Goal: Task Accomplishment & Management: Manage account settings

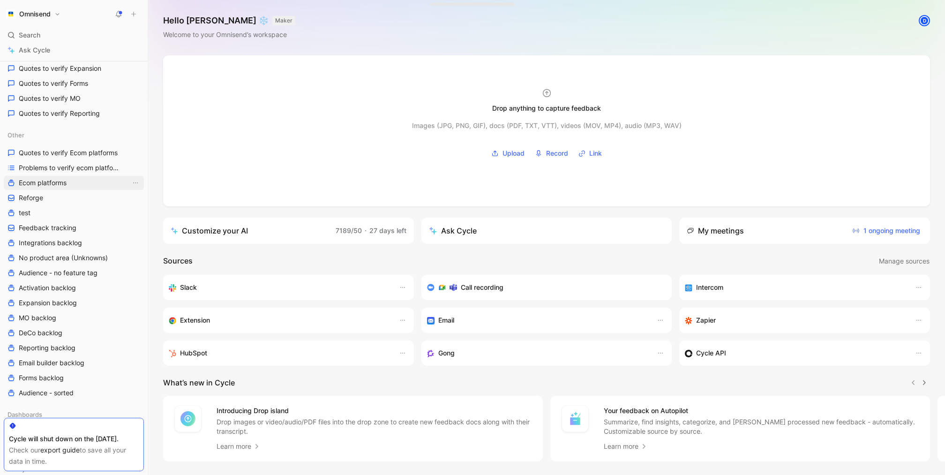
scroll to position [515, 0]
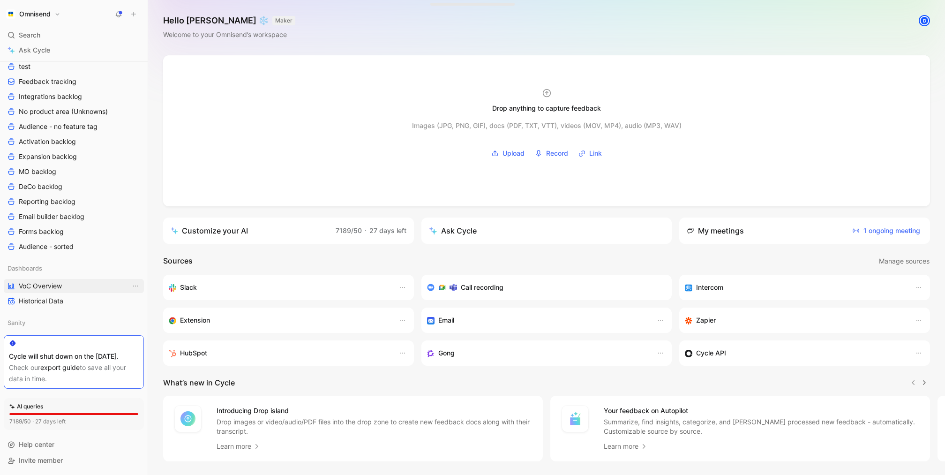
click at [67, 280] on link "VoC Overview" at bounding box center [74, 286] width 140 height 14
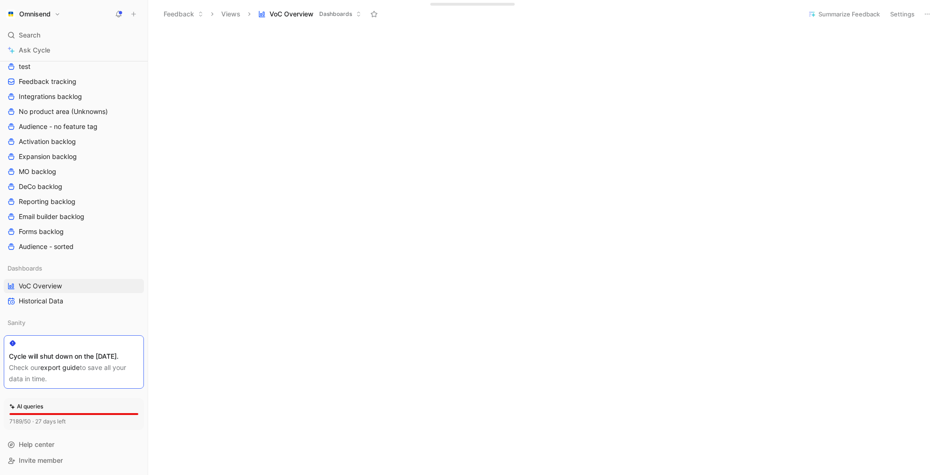
scroll to position [225, 0]
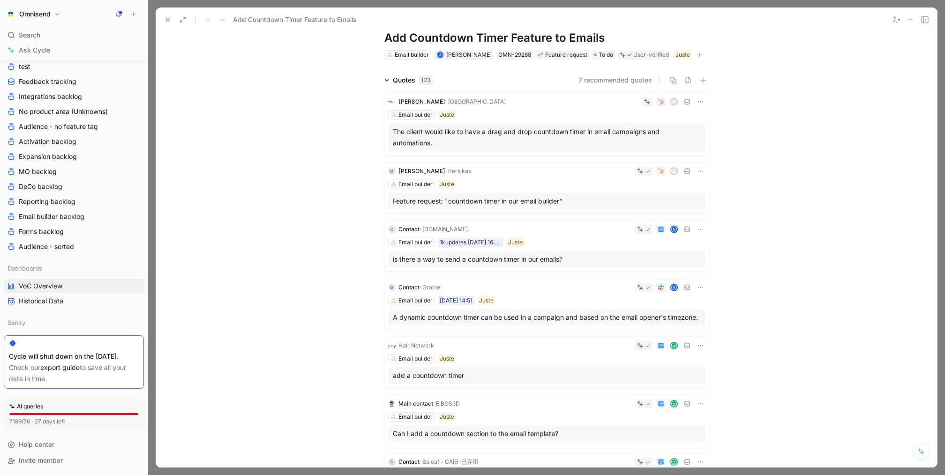
scroll to position [27, 0]
click at [569, 235] on div "C Contact · [DOMAIN_NAME]. K Email builder 1kupdates [DATE] 16:40 Juste is ther…" at bounding box center [546, 245] width 324 height 51
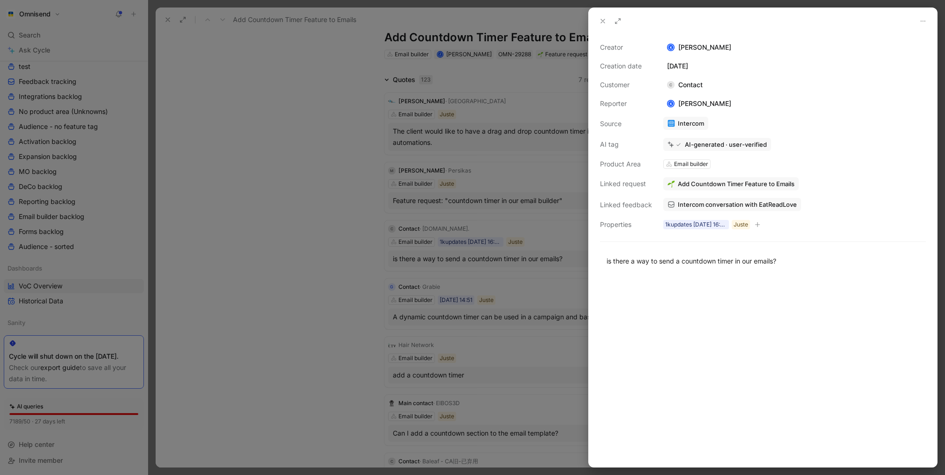
click at [212, 65] on div at bounding box center [472, 237] width 945 height 475
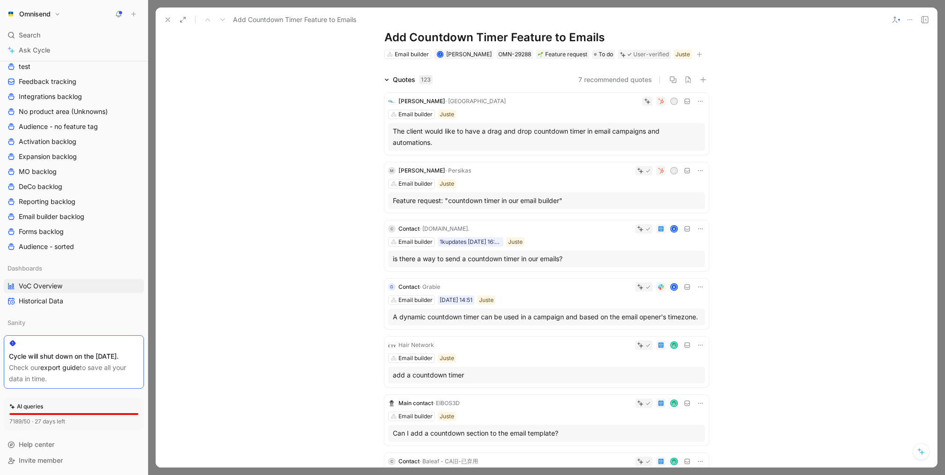
click at [170, 14] on button at bounding box center [167, 19] width 13 height 13
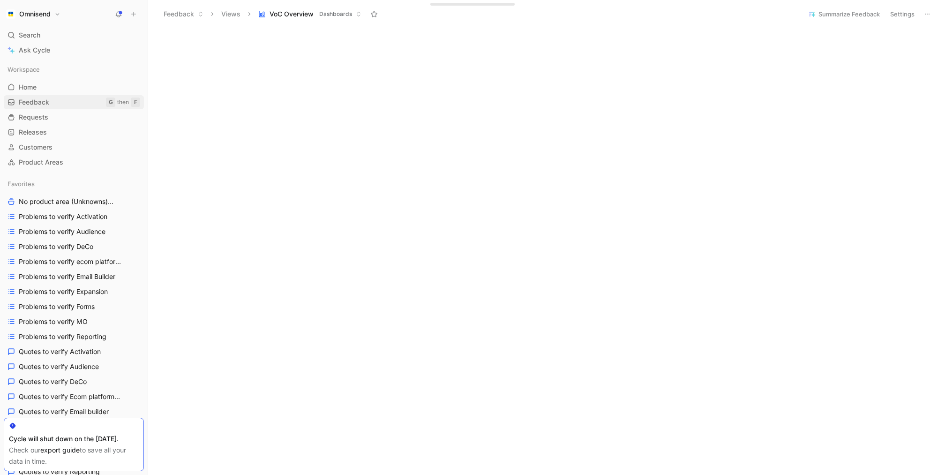
click at [52, 98] on link "Feedback G then F" at bounding box center [74, 102] width 140 height 14
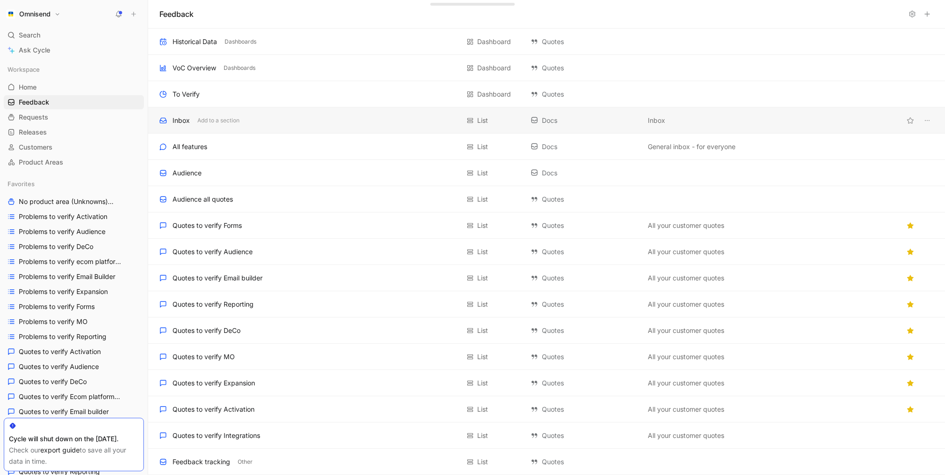
click at [275, 119] on div "Inbox Add to a section" at bounding box center [309, 120] width 300 height 11
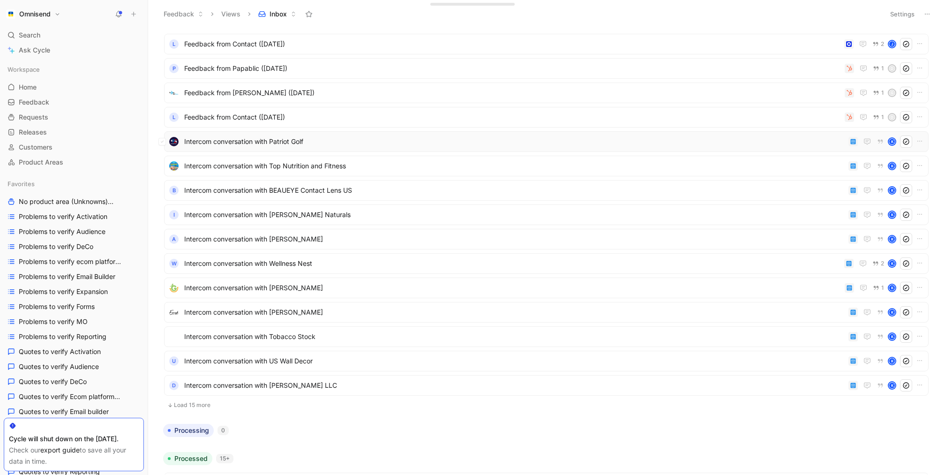
scroll to position [30, 0]
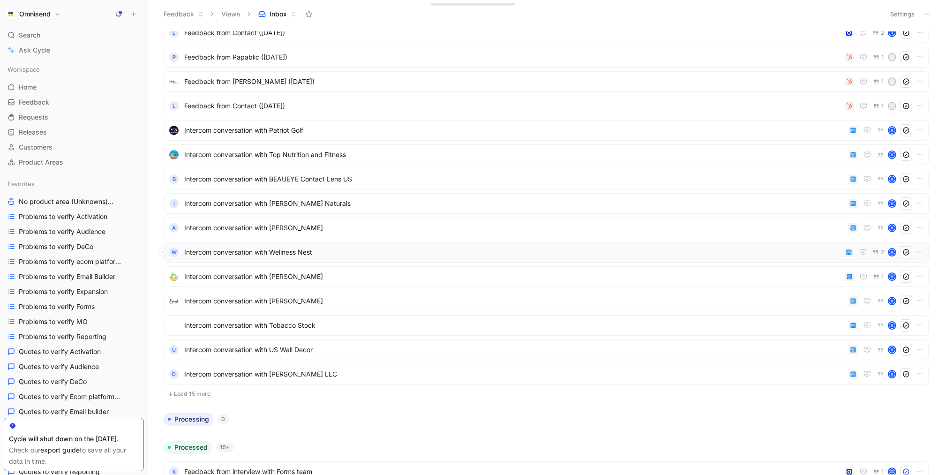
click at [451, 251] on span "Intercom conversation with Wellness Nest" at bounding box center [512, 252] width 656 height 11
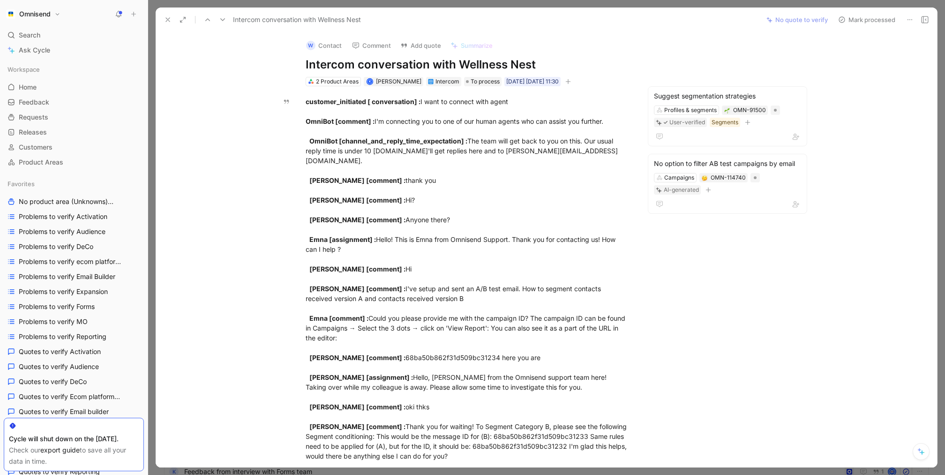
click at [171, 21] on icon at bounding box center [168, 20] width 8 height 8
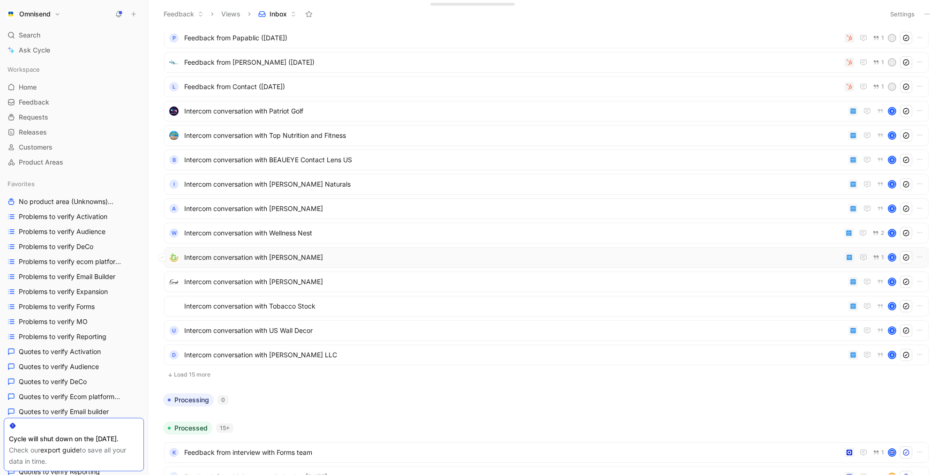
scroll to position [55, 0]
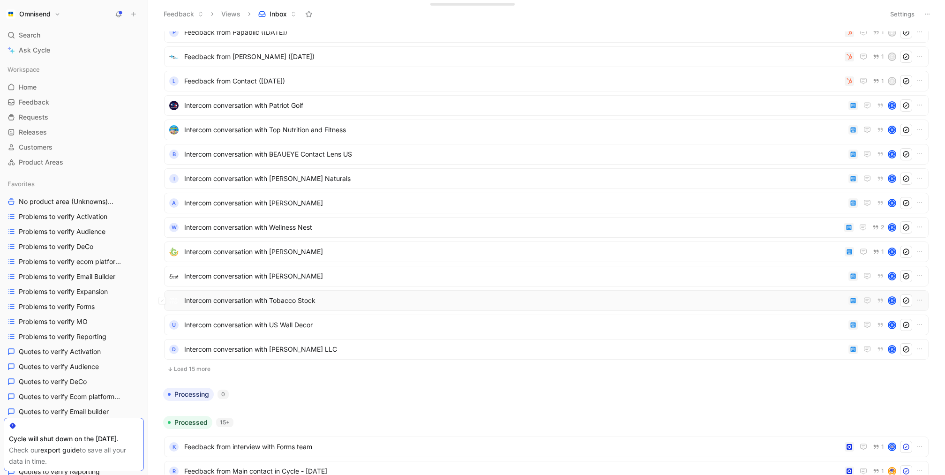
click at [417, 296] on span "Intercom conversation with Tobacco Stock" at bounding box center [514, 300] width 661 height 11
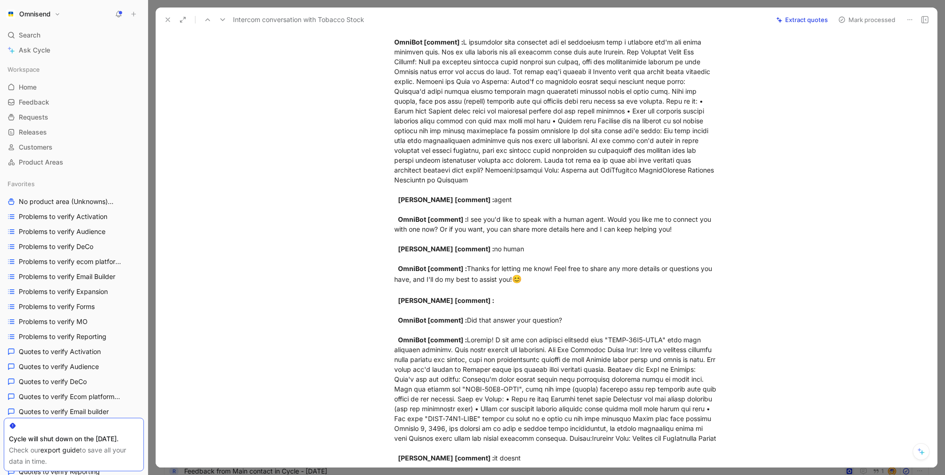
scroll to position [99, 0]
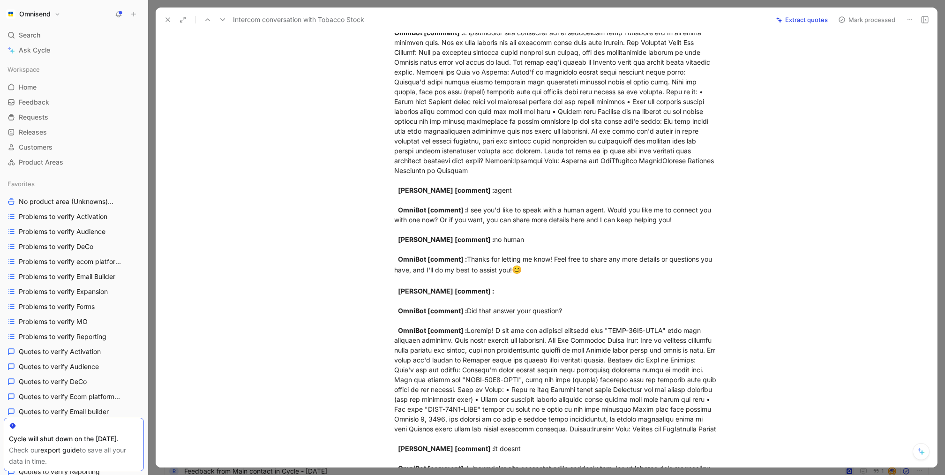
click at [167, 20] on use at bounding box center [168, 20] width 4 height 4
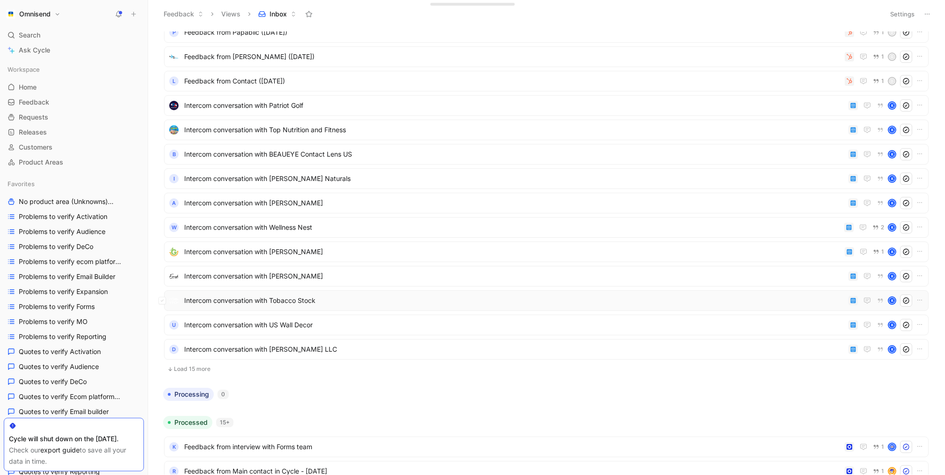
scroll to position [64, 0]
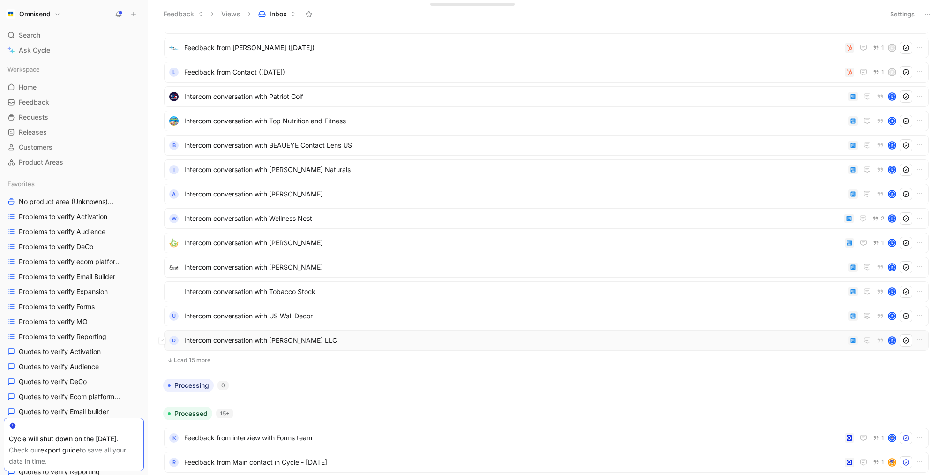
click at [509, 339] on span "Intercom conversation with [PERSON_NAME] LLC" at bounding box center [514, 340] width 661 height 11
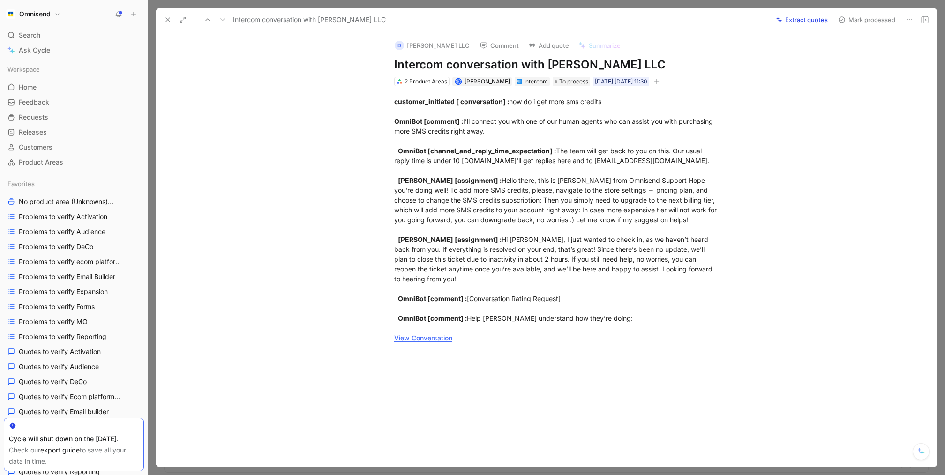
click at [167, 20] on use at bounding box center [168, 20] width 4 height 4
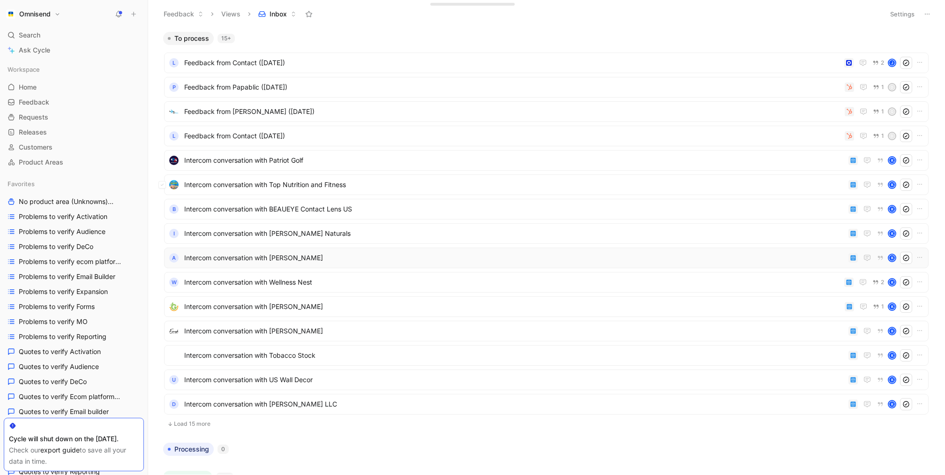
click at [395, 195] on div "Intercom conversation with Top Nutrition and Fitness K" at bounding box center [546, 184] width 765 height 21
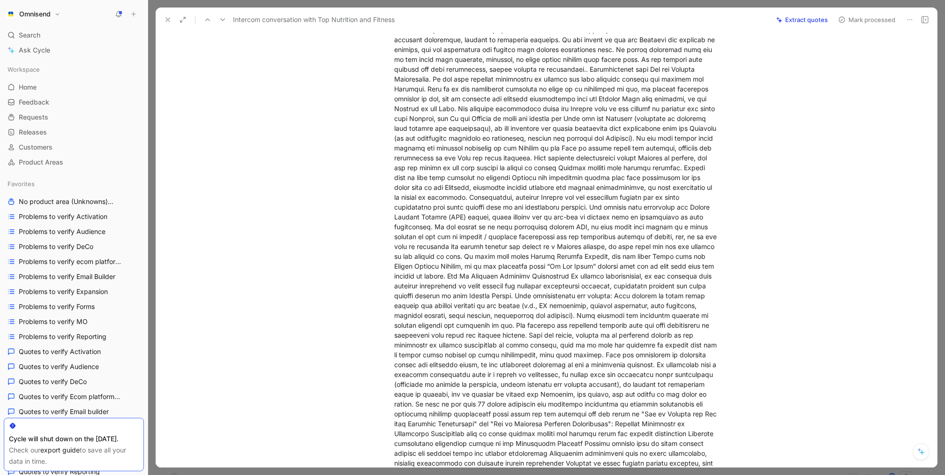
scroll to position [1086, 0]
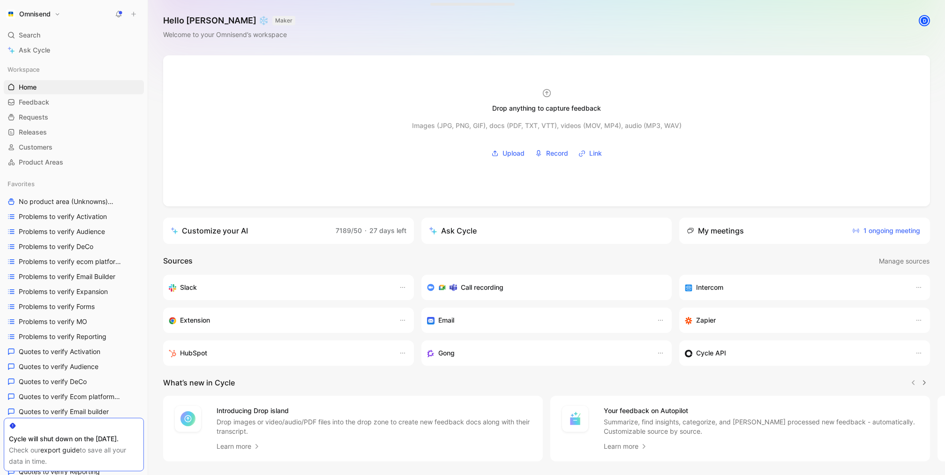
click at [34, 12] on h1 "Omnisend" at bounding box center [34, 14] width 31 height 8
click at [64, 101] on div "Workspace settings G then S" at bounding box center [63, 96] width 115 height 15
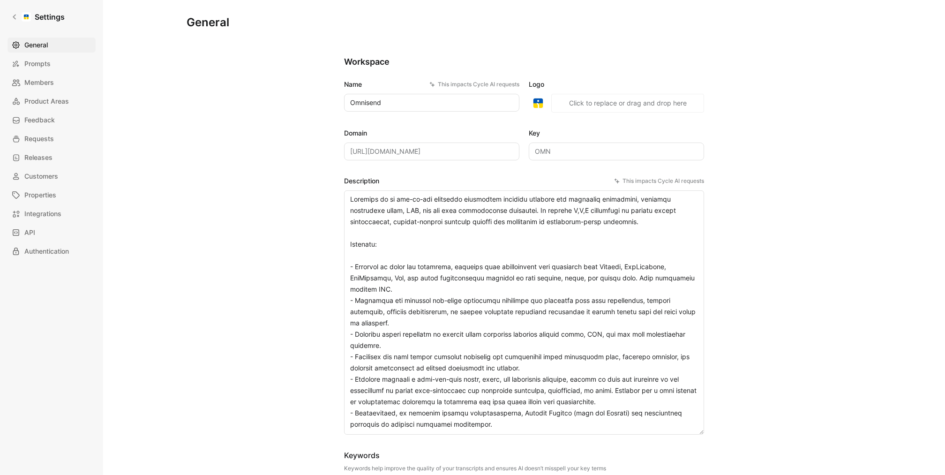
click at [44, 130] on div "General Prompts Members Product Areas Feedback Requests Releases Customers Prop…" at bounding box center [55, 148] width 95 height 221
click at [65, 98] on span "Product Areas" at bounding box center [46, 101] width 45 height 11
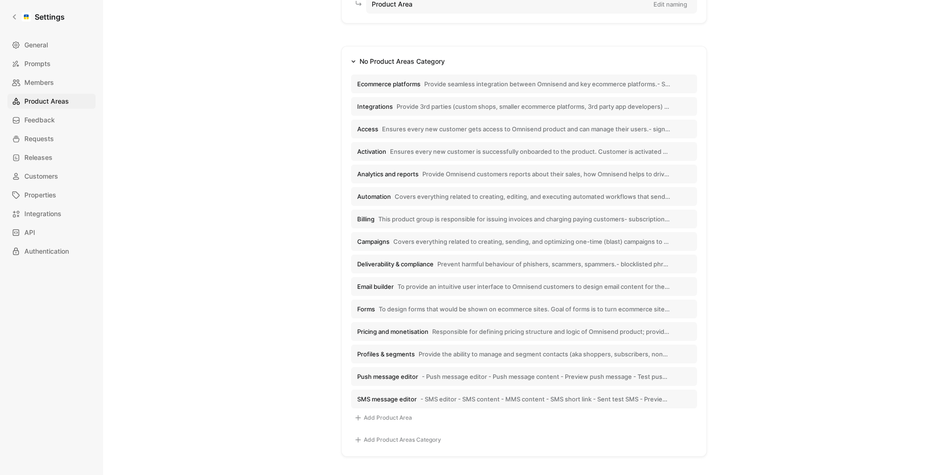
scroll to position [96, 0]
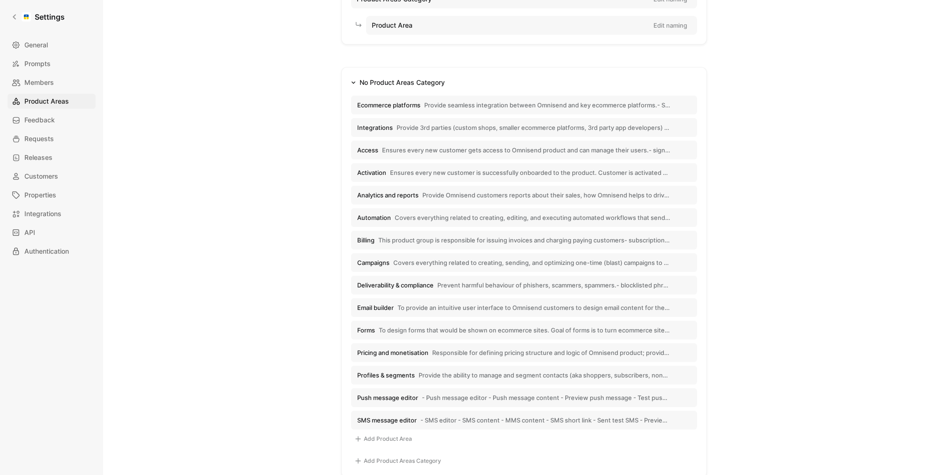
click at [545, 101] on span "Provide seamless integration between Omnisend and key ecommerce platforms.- Sho…" at bounding box center [547, 105] width 246 height 8
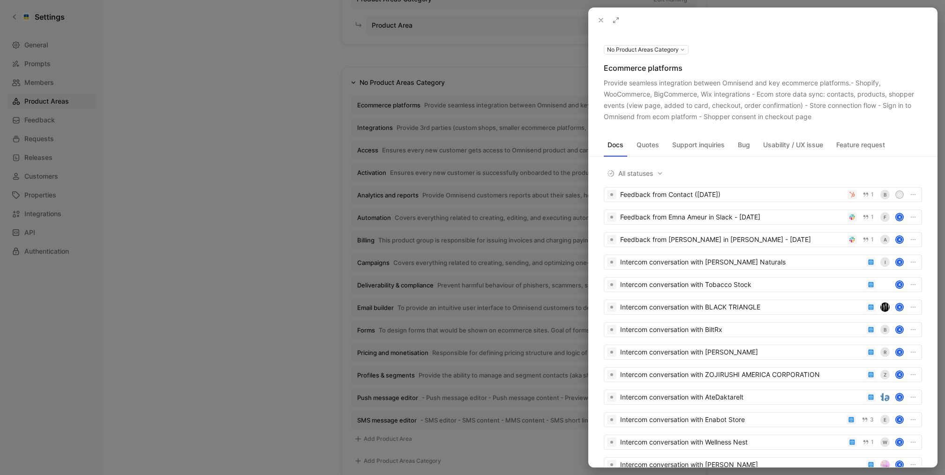
click at [545, 141] on div at bounding box center [472, 237] width 945 height 475
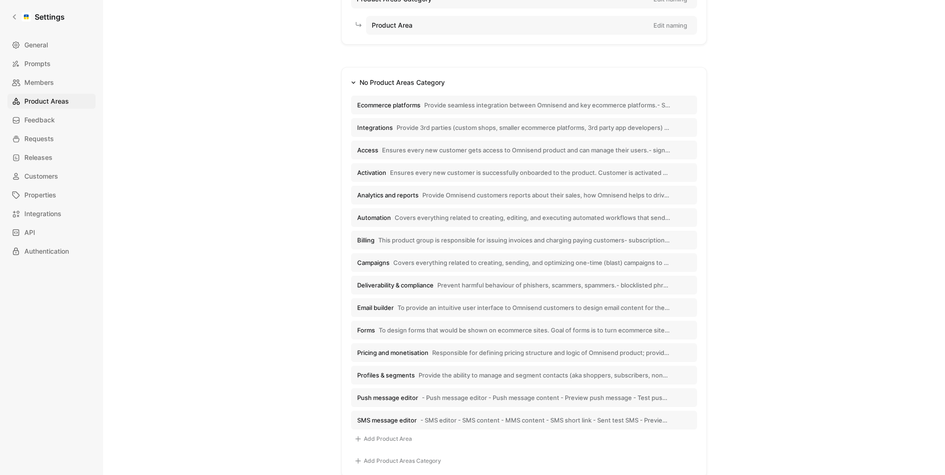
click at [512, 123] on span "Provide 3rd parties (custom shops, smaller ecommerce platforms, 3rd party app d…" at bounding box center [534, 127] width 274 height 8
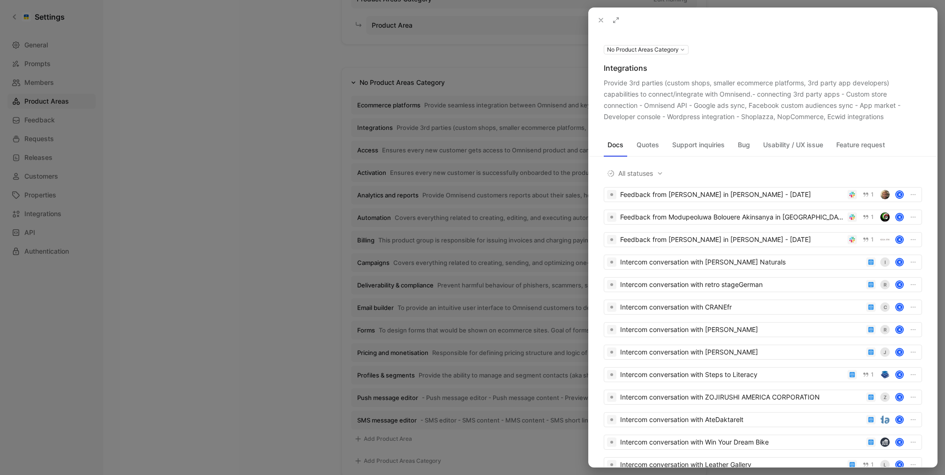
click at [512, 130] on div at bounding box center [472, 237] width 945 height 475
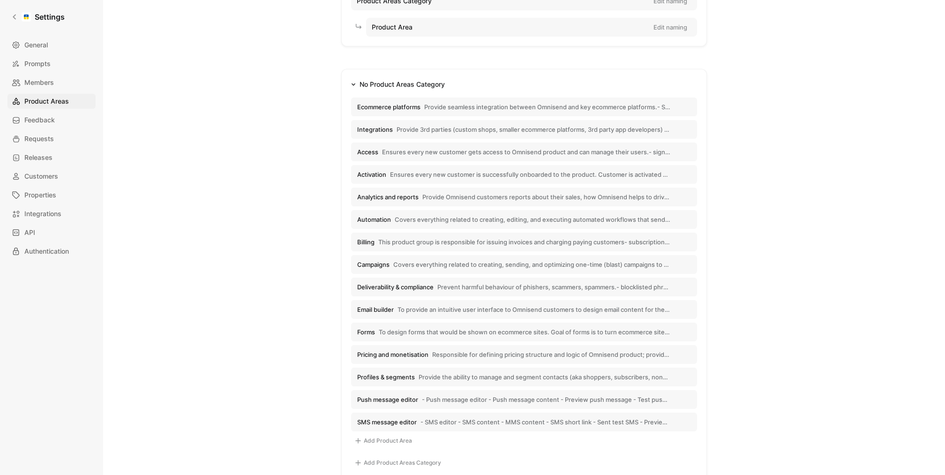
scroll to position [132, 0]
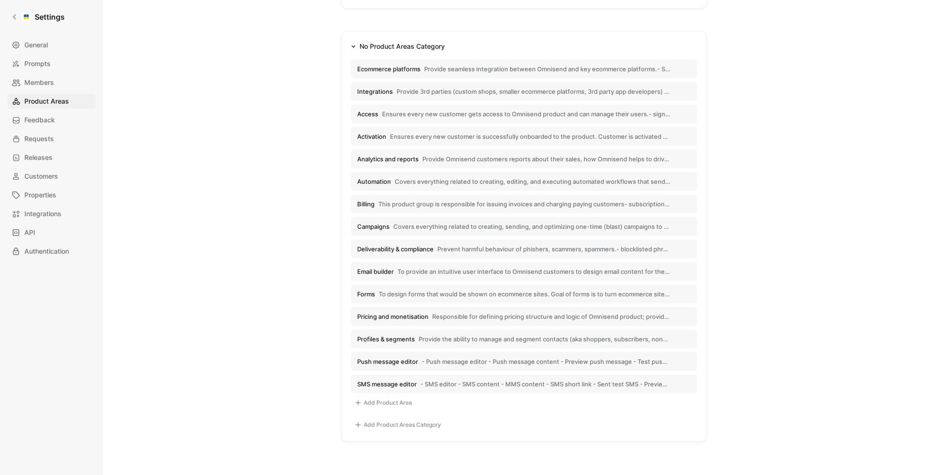
click at [389, 269] on span "Email builder" at bounding box center [375, 271] width 37 height 8
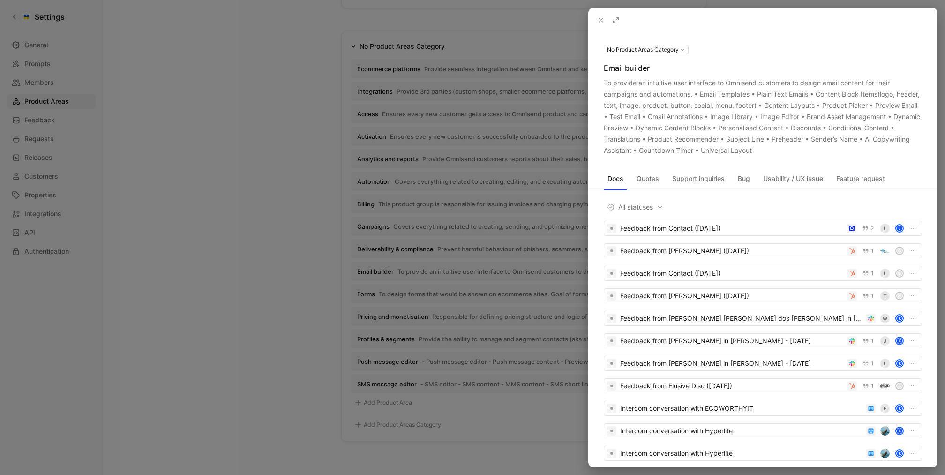
click at [410, 287] on div at bounding box center [472, 237] width 945 height 475
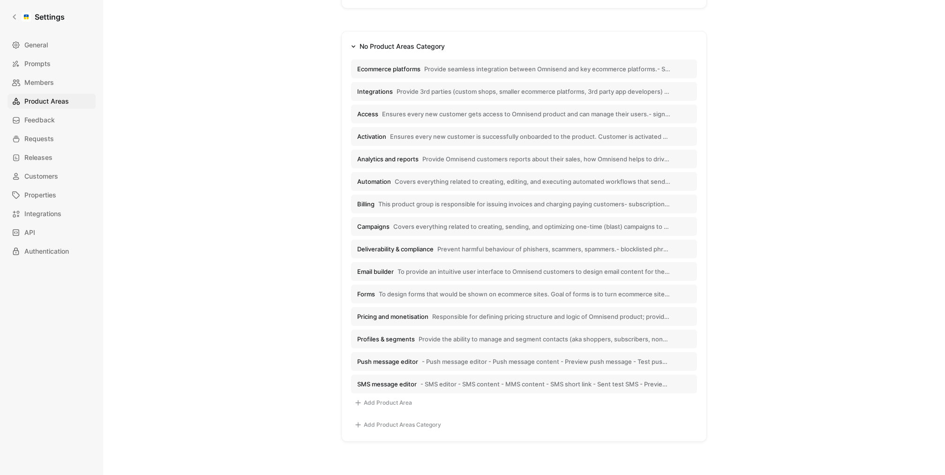
click at [365, 202] on span "Billing" at bounding box center [365, 204] width 17 height 8
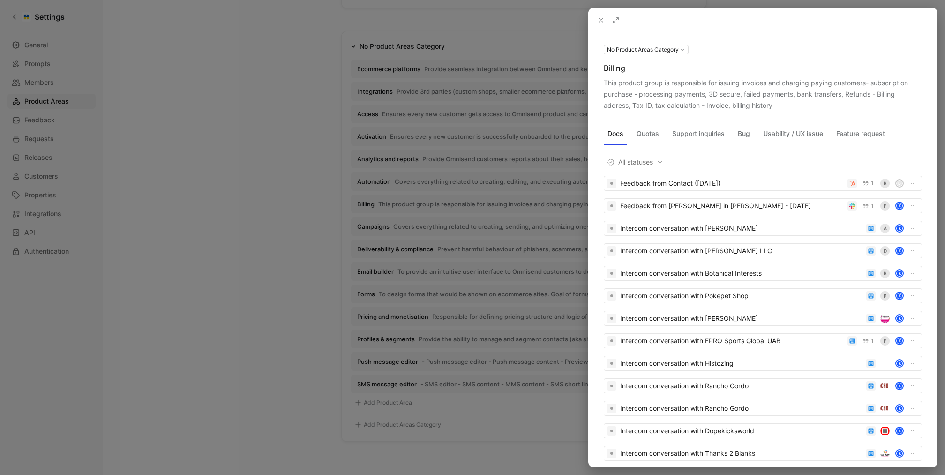
click at [460, 158] on div at bounding box center [472, 237] width 945 height 475
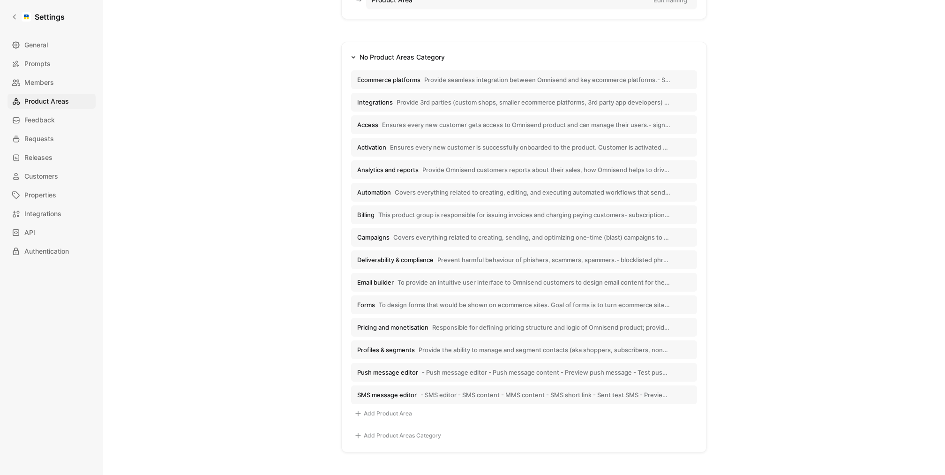
scroll to position [119, 0]
click at [433, 85] on button "Ecommerce platforms Provide seamless integration between Omnisend and key ecomm…" at bounding box center [524, 82] width 346 height 19
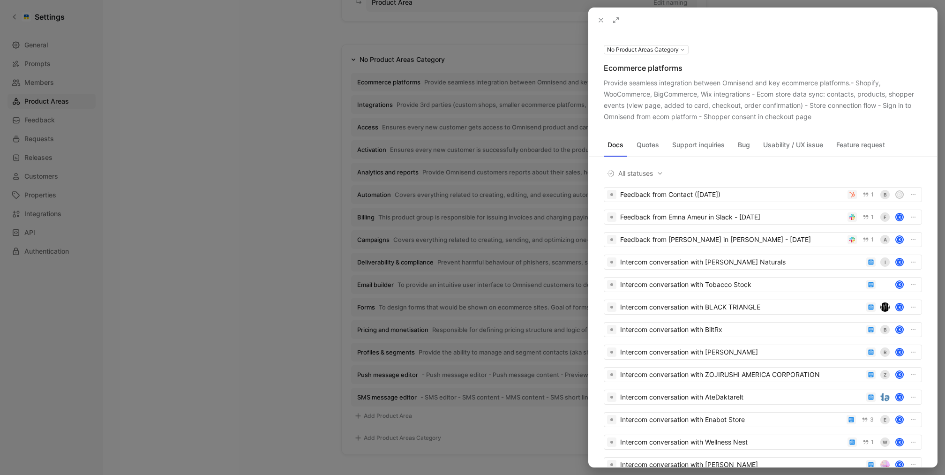
click at [453, 225] on div at bounding box center [472, 237] width 945 height 475
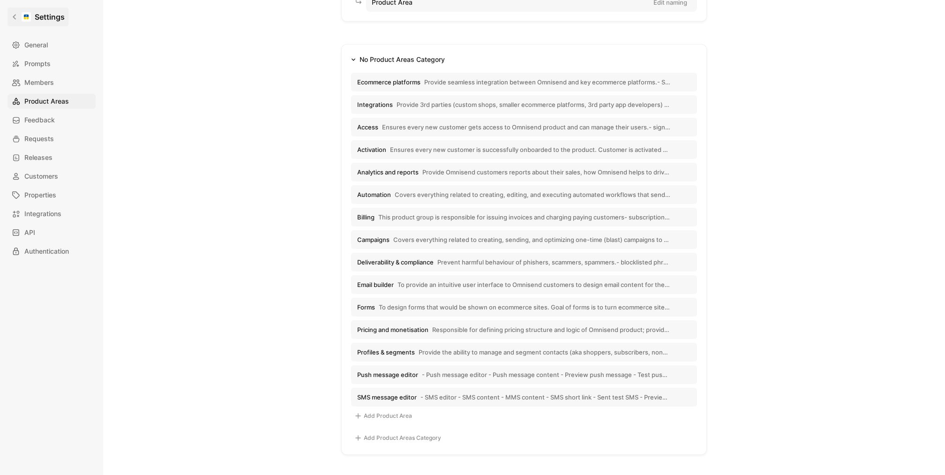
click at [17, 16] on icon at bounding box center [14, 17] width 7 height 7
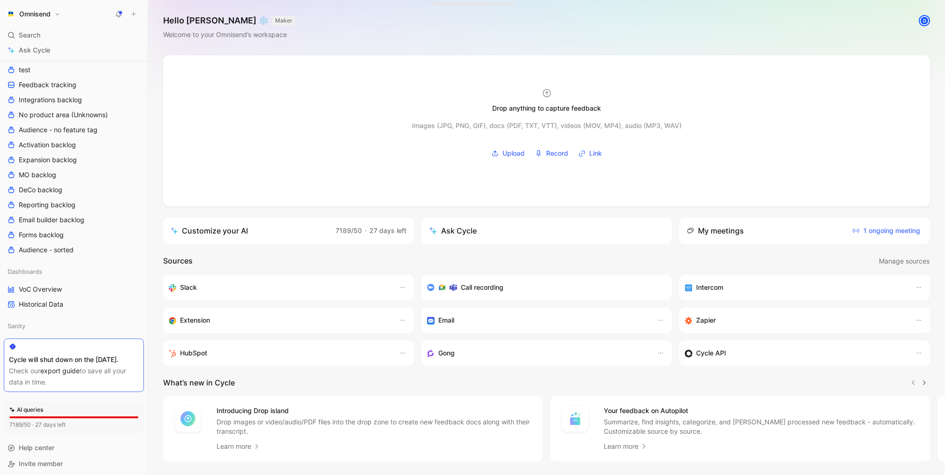
scroll to position [515, 0]
click at [42, 281] on span "VoC Overview" at bounding box center [40, 285] width 43 height 9
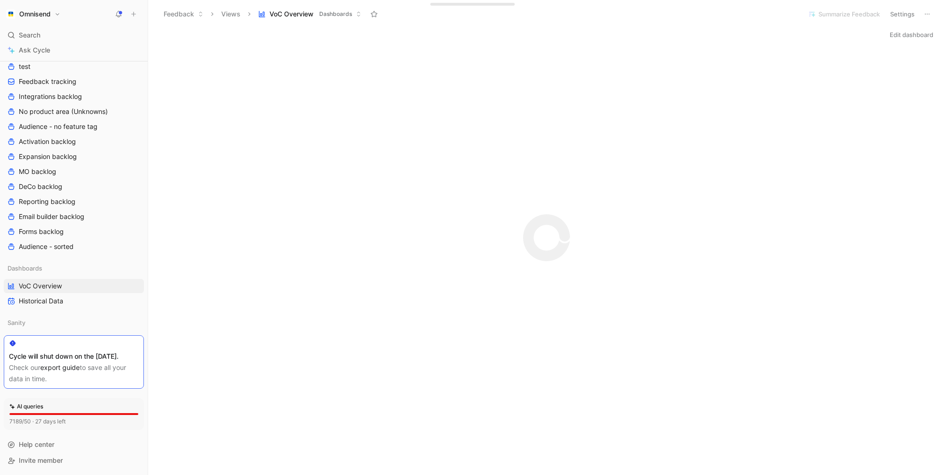
click at [929, 15] on icon at bounding box center [928, 14] width 8 height 8
click at [900, 9] on button "Settings" at bounding box center [902, 14] width 33 height 13
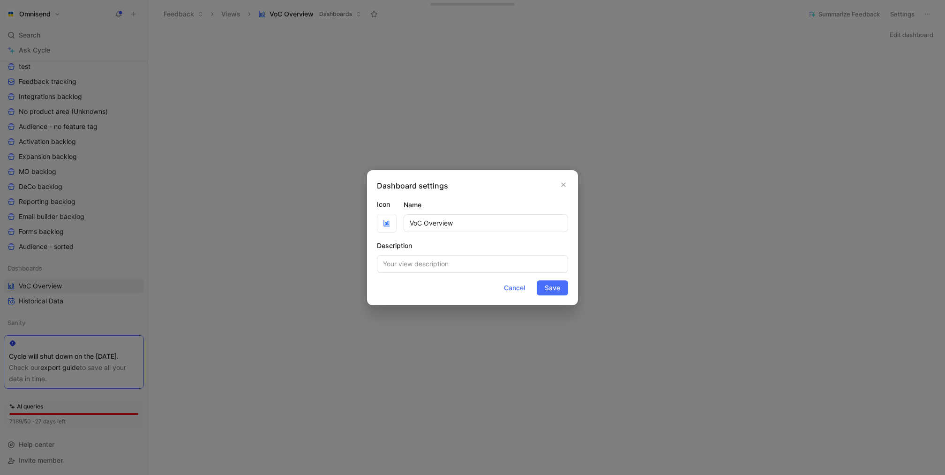
click at [885, 104] on div at bounding box center [472, 237] width 945 height 475
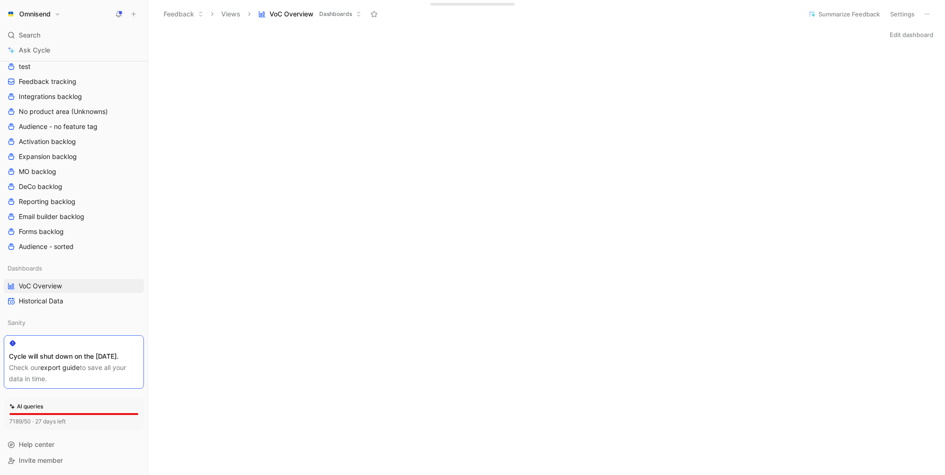
click at [892, 35] on button "Edit dashboard" at bounding box center [912, 34] width 52 height 13
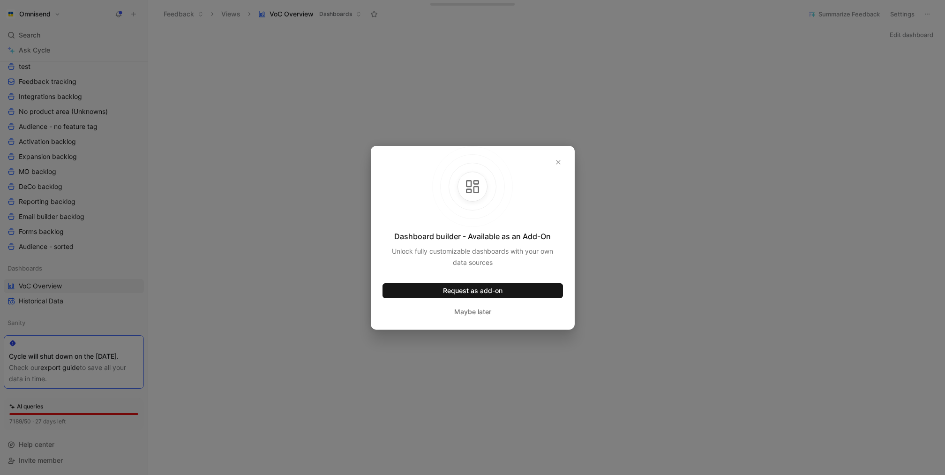
click at [850, 148] on div at bounding box center [472, 237] width 945 height 475
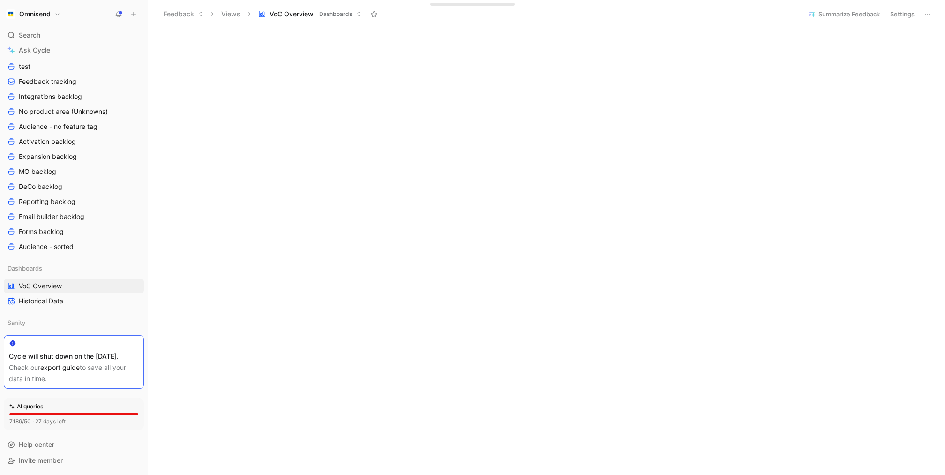
scroll to position [299, 0]
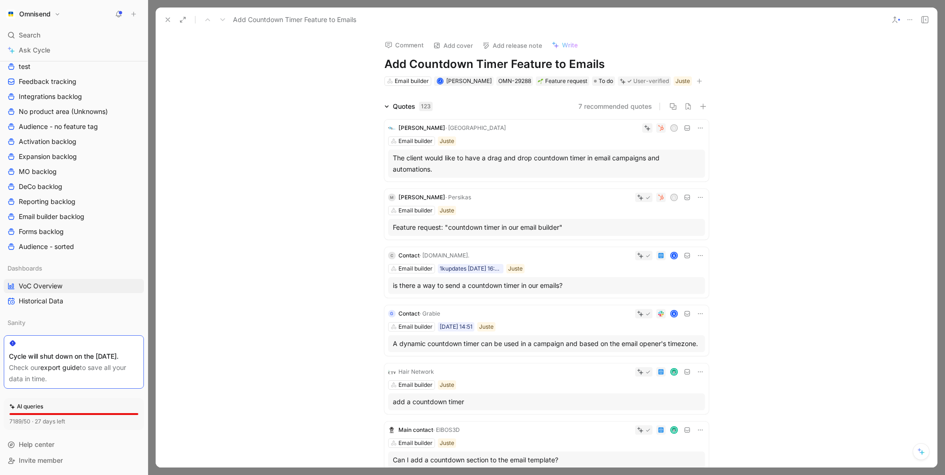
click at [915, 23] on button at bounding box center [909, 19] width 13 height 13
click at [165, 21] on icon at bounding box center [168, 20] width 8 height 8
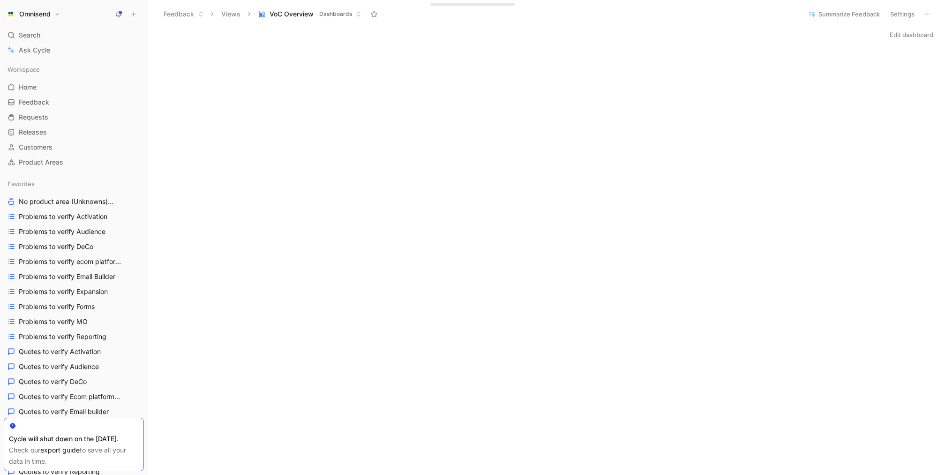
click at [49, 12] on h1 "Omnisend" at bounding box center [34, 14] width 31 height 8
click at [69, 444] on div at bounding box center [472, 237] width 945 height 475
click at [65, 451] on link "export guide" at bounding box center [59, 450] width 39 height 8
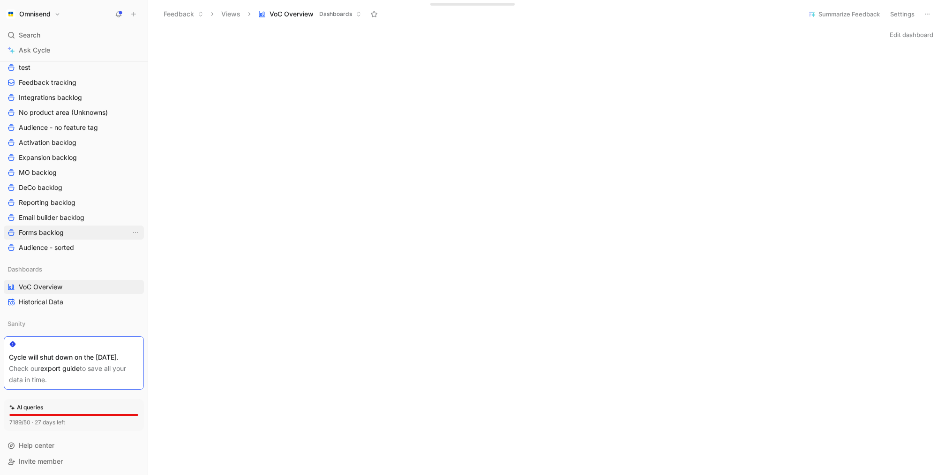
scroll to position [515, 0]
click at [50, 265] on icon at bounding box center [48, 268] width 7 height 7
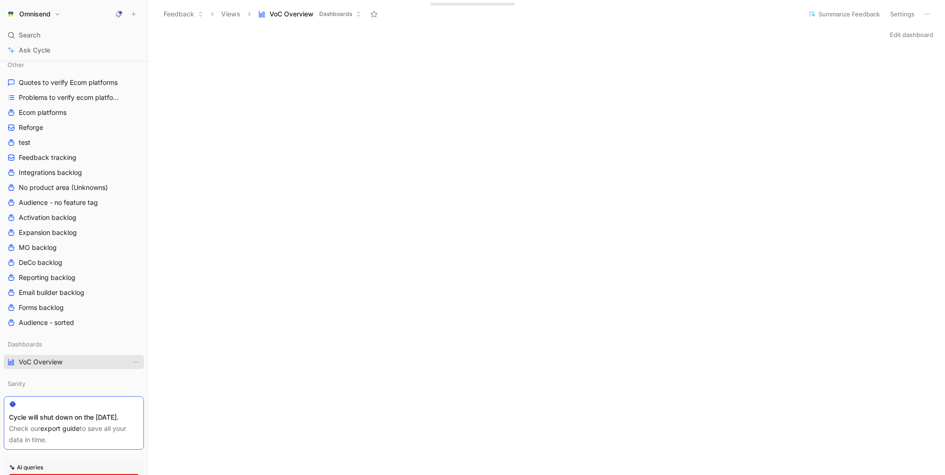
scroll to position [500, 0]
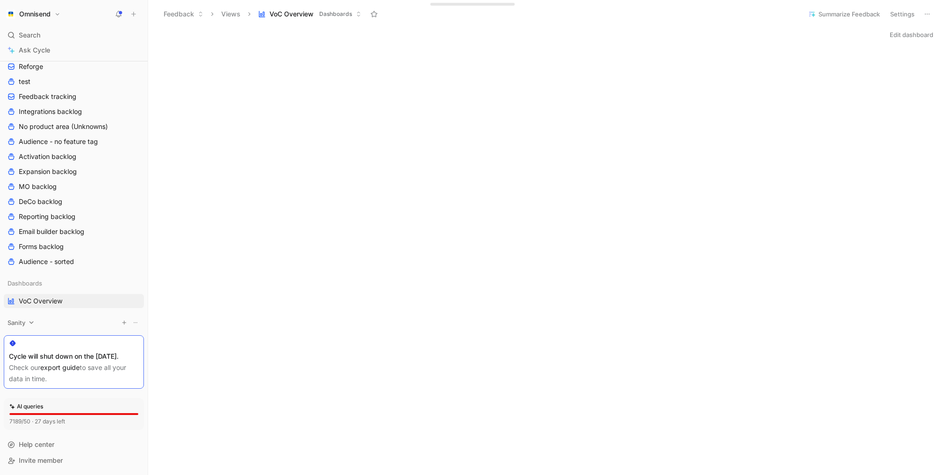
click at [27, 316] on div "Sanity" at bounding box center [74, 323] width 140 height 14
click at [23, 318] on div "Sanity" at bounding box center [74, 323] width 140 height 14
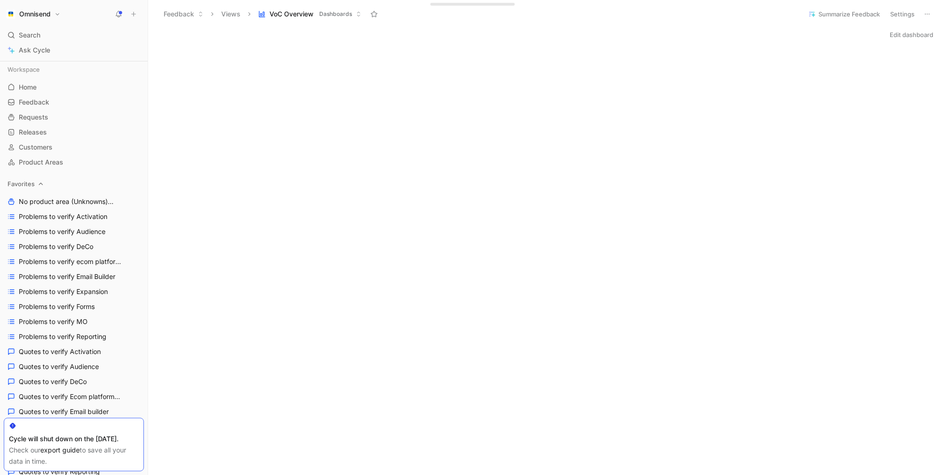
scroll to position [6, 0]
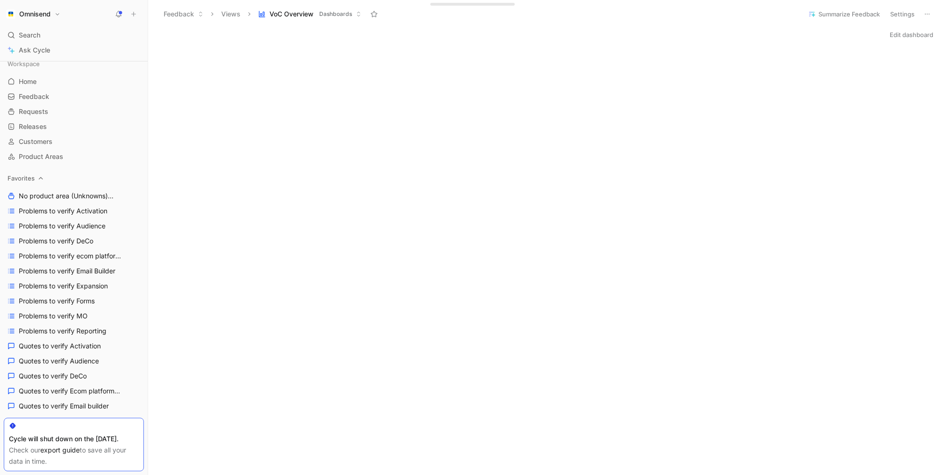
click at [42, 179] on icon at bounding box center [41, 178] width 7 height 7
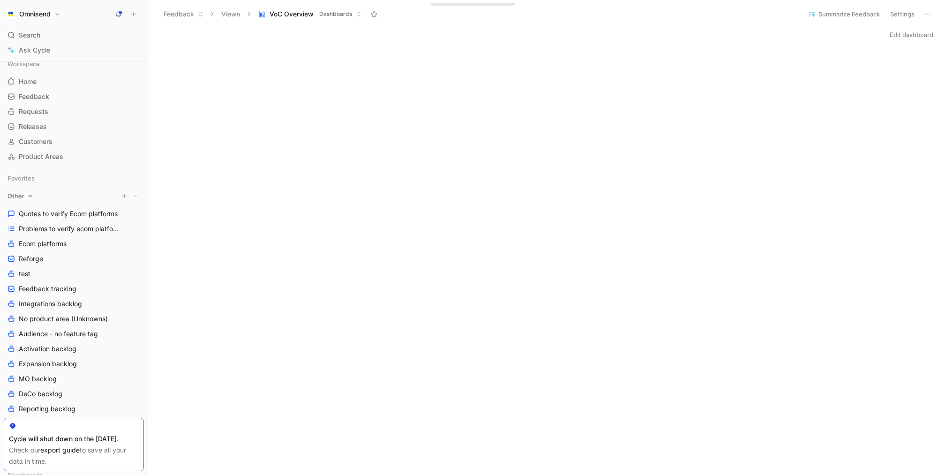
click at [32, 201] on div "Other" at bounding box center [74, 196] width 140 height 14
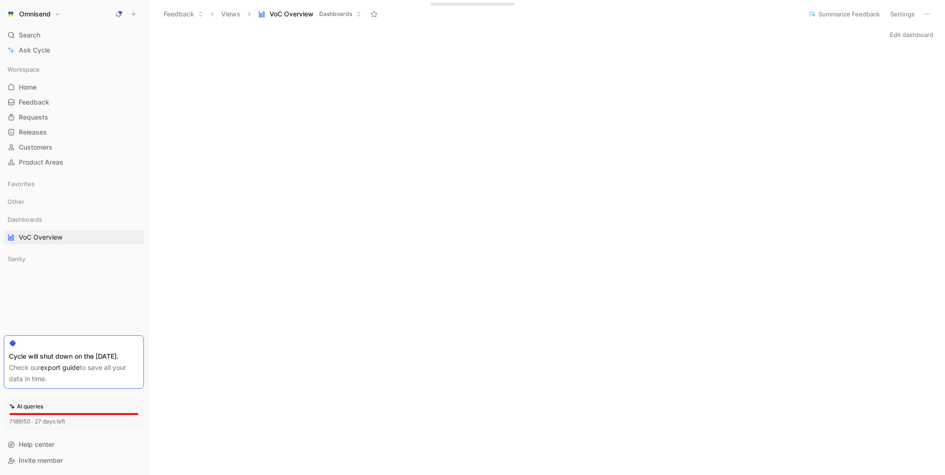
click at [134, 13] on icon at bounding box center [133, 14] width 7 height 7
click at [44, 112] on link "Requests G then R" at bounding box center [74, 117] width 140 height 14
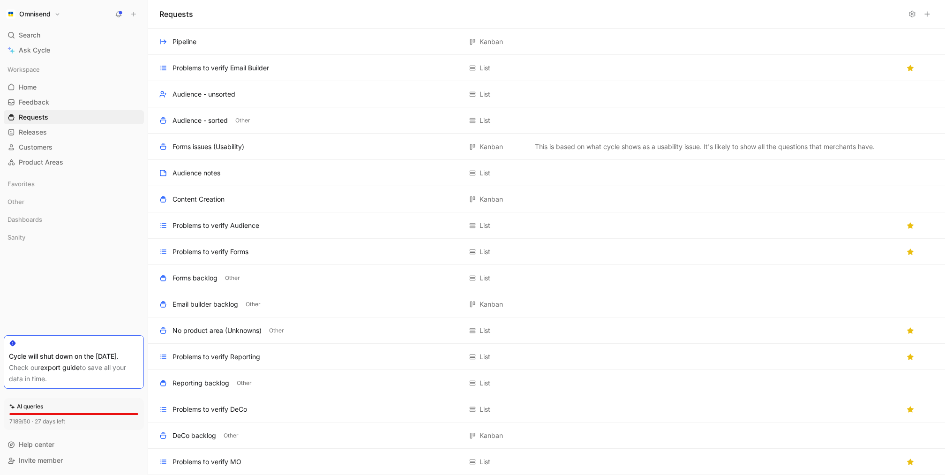
click at [912, 16] on icon at bounding box center [913, 14] width 8 height 8
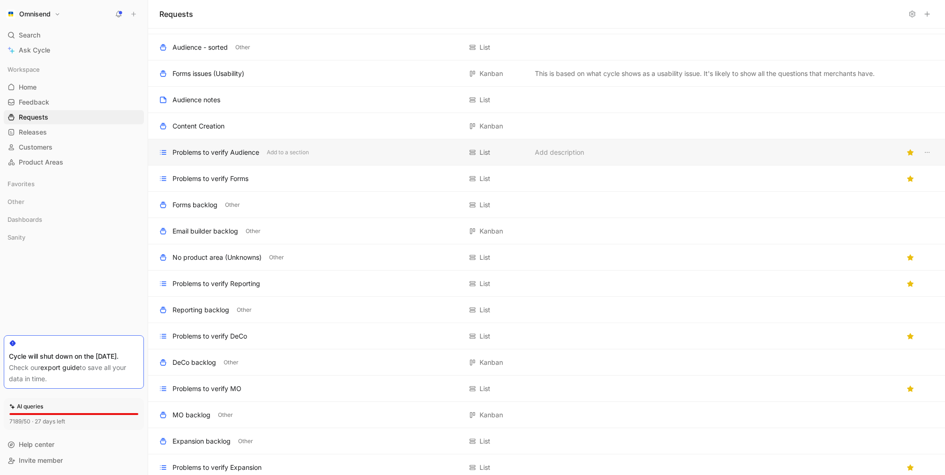
scroll to position [15, 0]
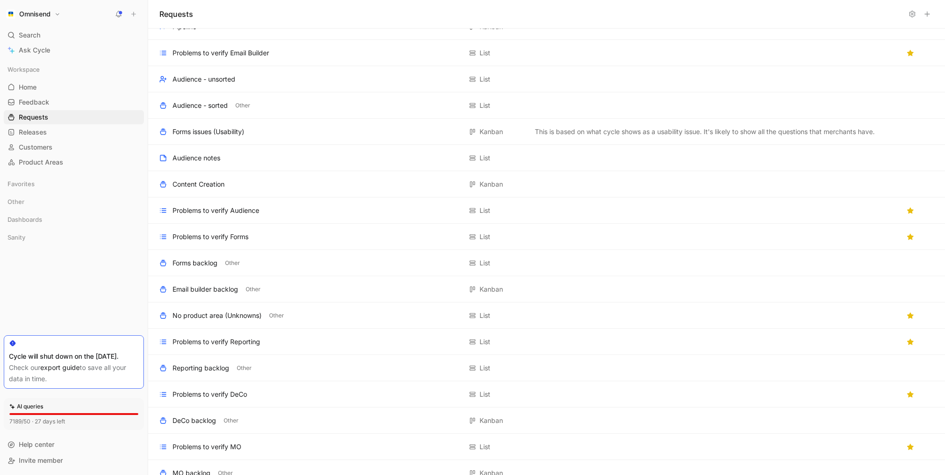
click at [132, 11] on icon at bounding box center [133, 14] width 7 height 7
click at [83, 288] on div "Workspace Home G then H Feedback G then F Requests G then R Releases G then L C…" at bounding box center [74, 197] width 140 height 271
click at [50, 215] on div "Dashboards" at bounding box center [74, 219] width 140 height 14
click at [25, 201] on div "Other" at bounding box center [74, 202] width 140 height 14
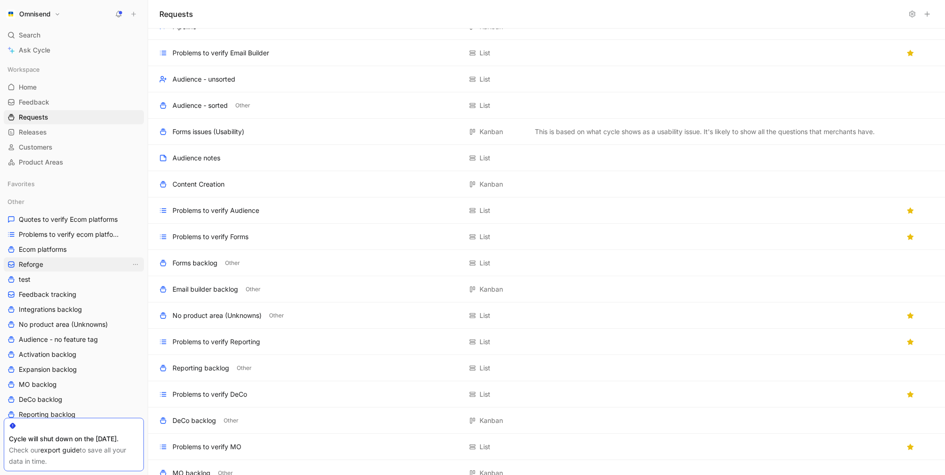
click at [60, 262] on link "Reforge" at bounding box center [74, 264] width 140 height 14
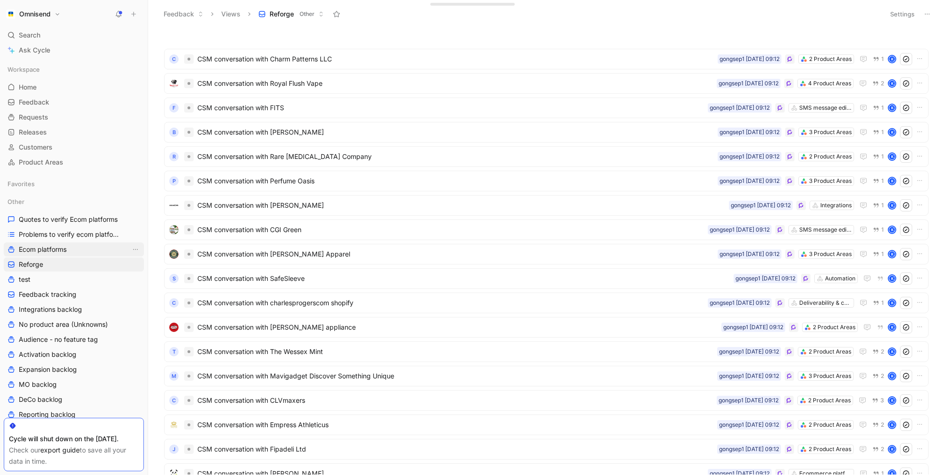
click at [44, 250] on span "Ecom platforms" at bounding box center [43, 249] width 48 height 9
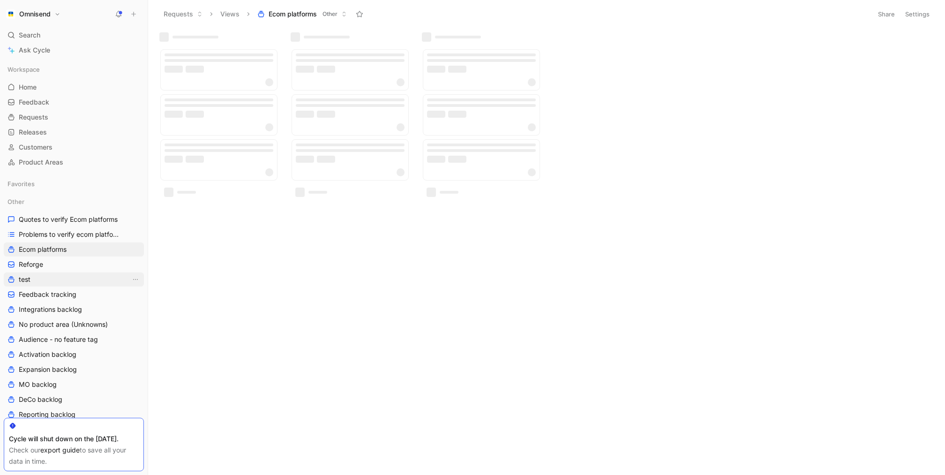
click at [42, 275] on link "test" at bounding box center [74, 279] width 140 height 14
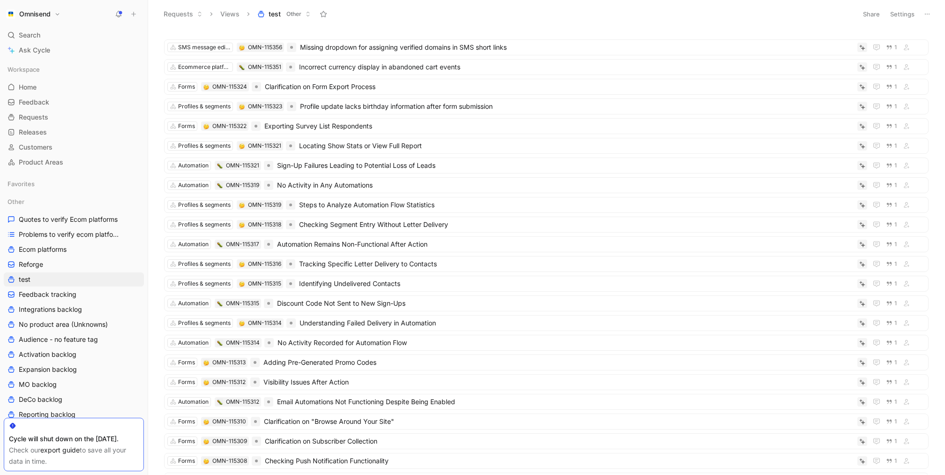
click at [898, 15] on button "Settings" at bounding box center [902, 14] width 33 height 13
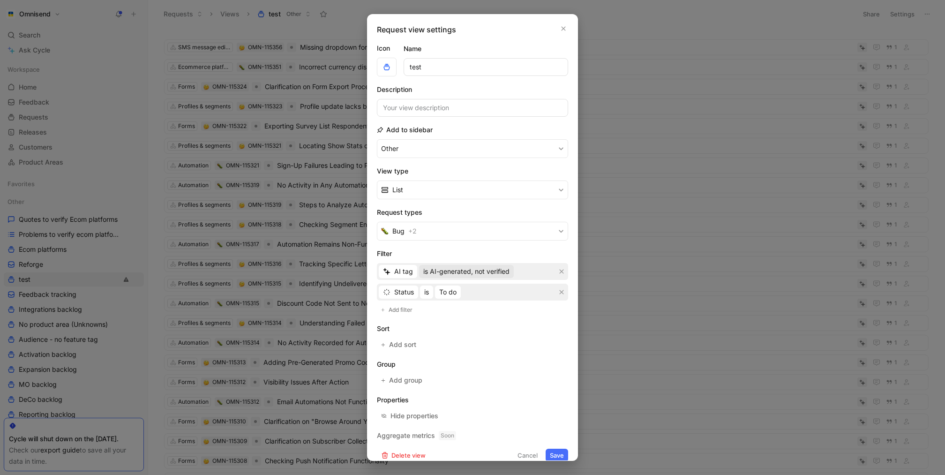
click at [475, 273] on span "is AI-generated, not verified" at bounding box center [466, 271] width 86 height 11
click at [489, 302] on span "is AI-generated, user-verified" at bounding box center [467, 303] width 90 height 8
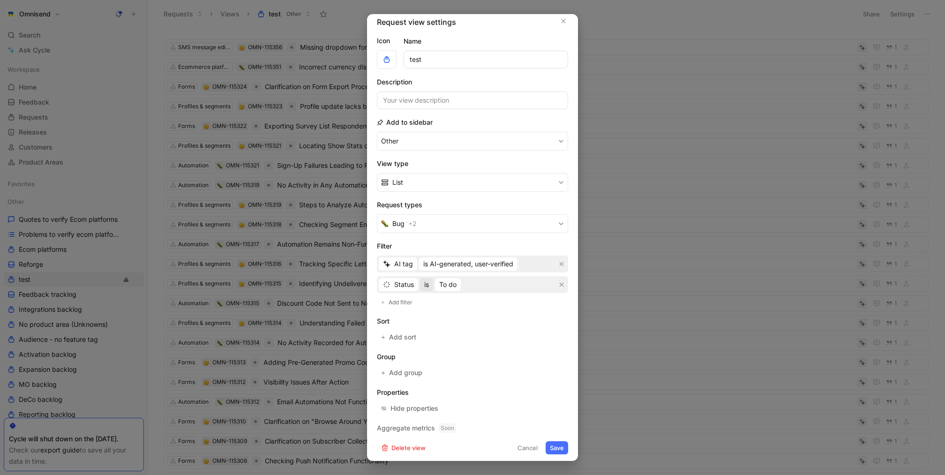
click at [421, 285] on button "is" at bounding box center [426, 284] width 13 height 13
click at [434, 316] on span "is not" at bounding box center [432, 316] width 16 height 8
click at [453, 283] on div "Select statuses" at bounding box center [474, 284] width 47 height 11
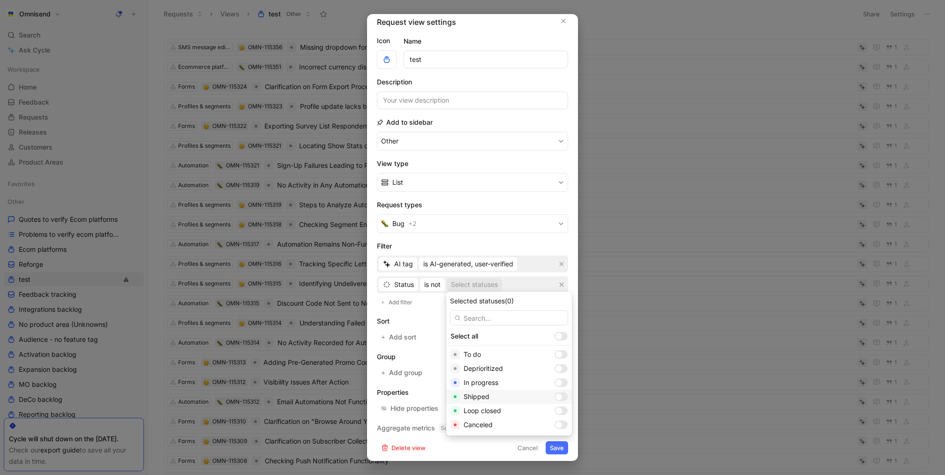
click at [556, 397] on div at bounding box center [559, 396] width 7 height 7
click at [556, 411] on div at bounding box center [559, 410] width 7 height 7
click at [556, 425] on div at bounding box center [559, 424] width 7 height 7
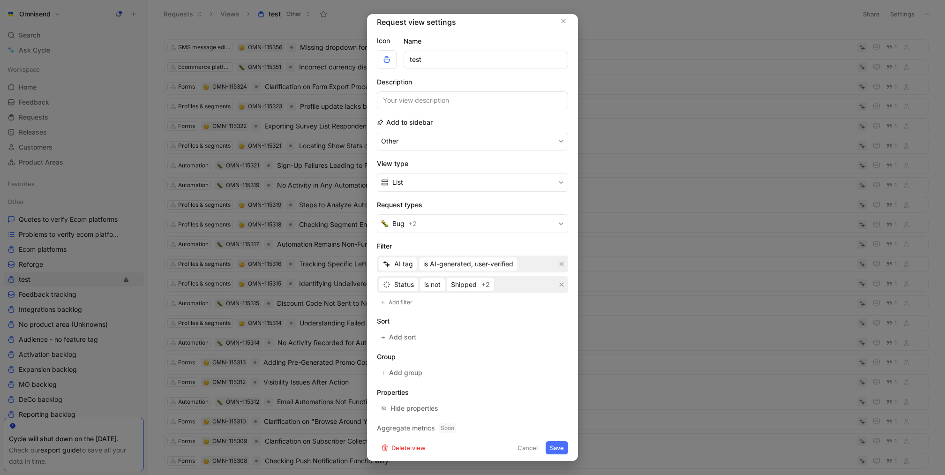
click at [557, 444] on button "Save" at bounding box center [557, 447] width 23 height 13
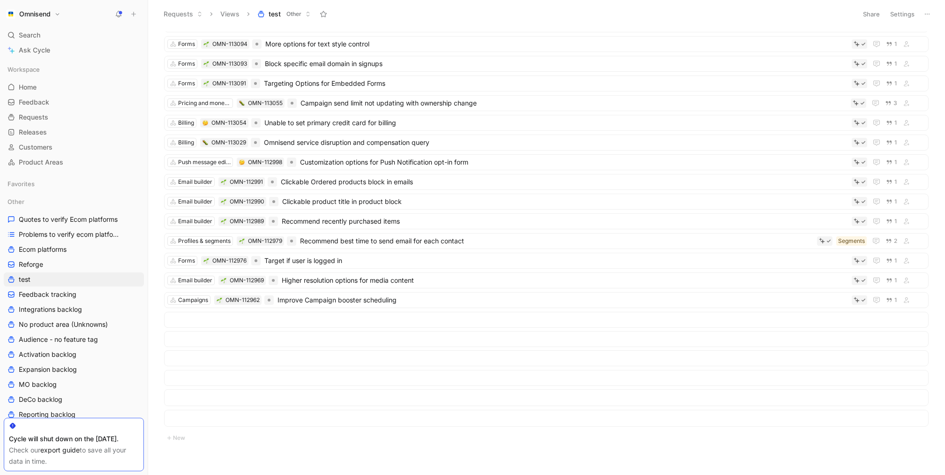
scroll to position [0, 0]
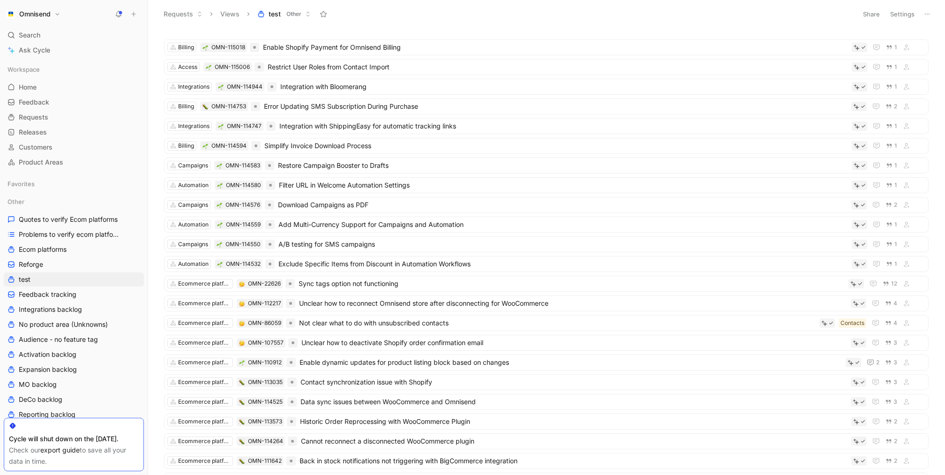
click at [904, 9] on button "Settings" at bounding box center [902, 14] width 33 height 13
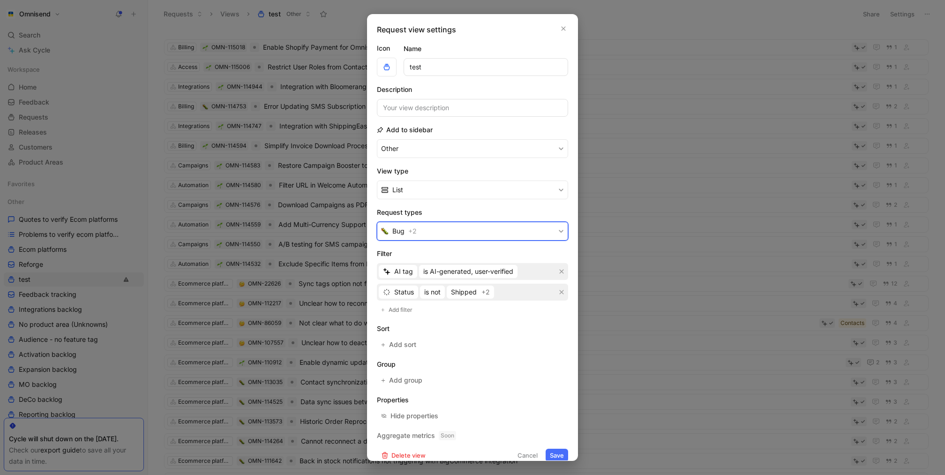
click at [469, 235] on button "Bug + 2" at bounding box center [472, 231] width 191 height 19
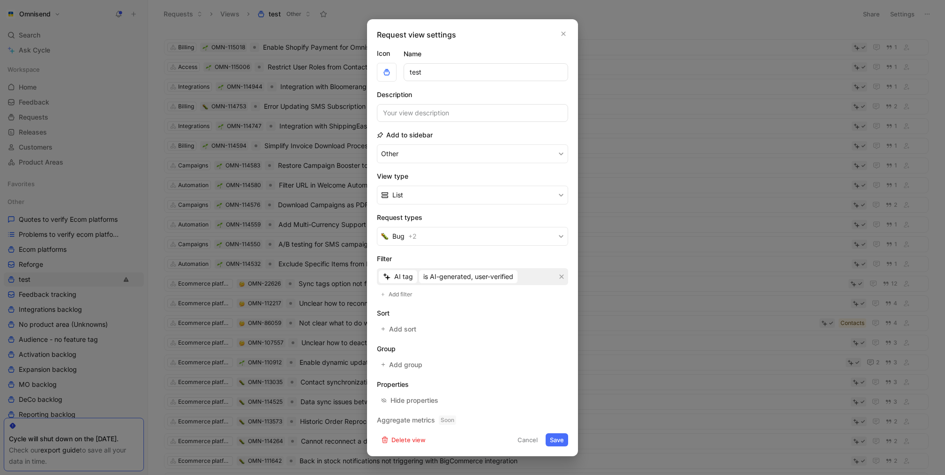
click at [532, 438] on button "Cancel" at bounding box center [527, 439] width 29 height 13
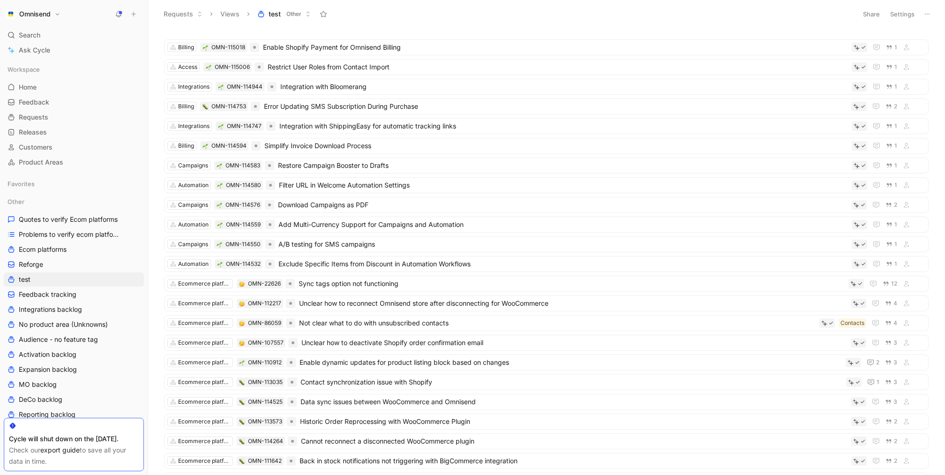
click at [912, 15] on button "Settings" at bounding box center [902, 14] width 33 height 13
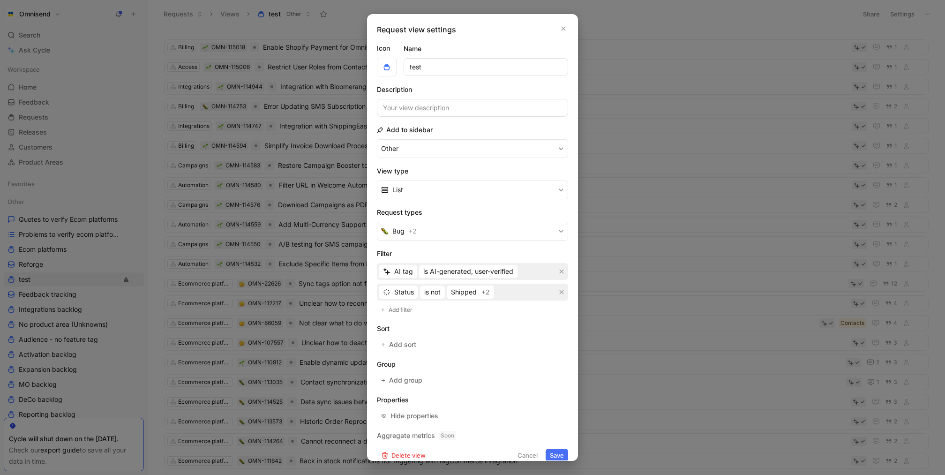
click at [846, 21] on div at bounding box center [472, 237] width 945 height 475
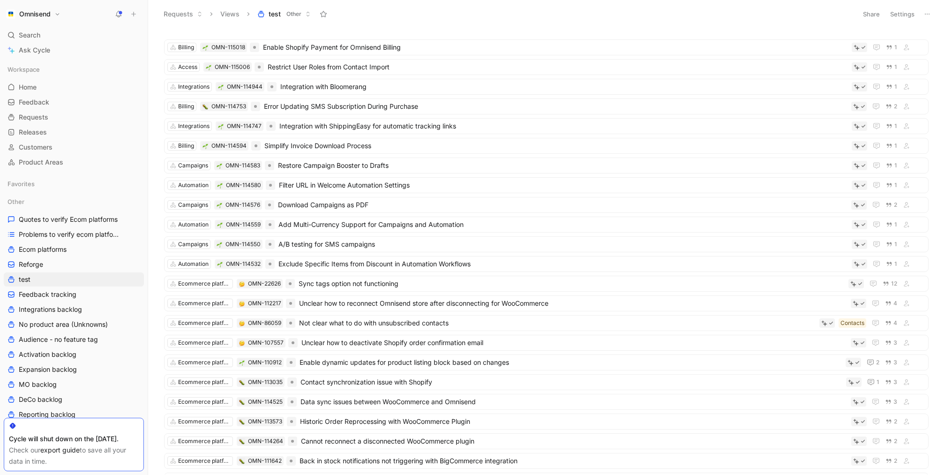
click at [928, 16] on icon at bounding box center [928, 14] width 8 height 8
click at [903, 45] on div "Export in CSV" at bounding box center [894, 47] width 70 height 11
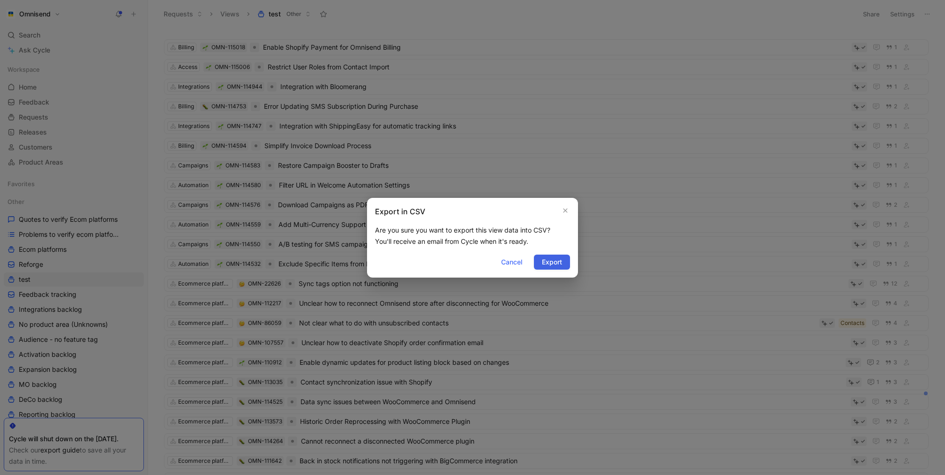
click at [547, 259] on span "Export" at bounding box center [552, 261] width 20 height 11
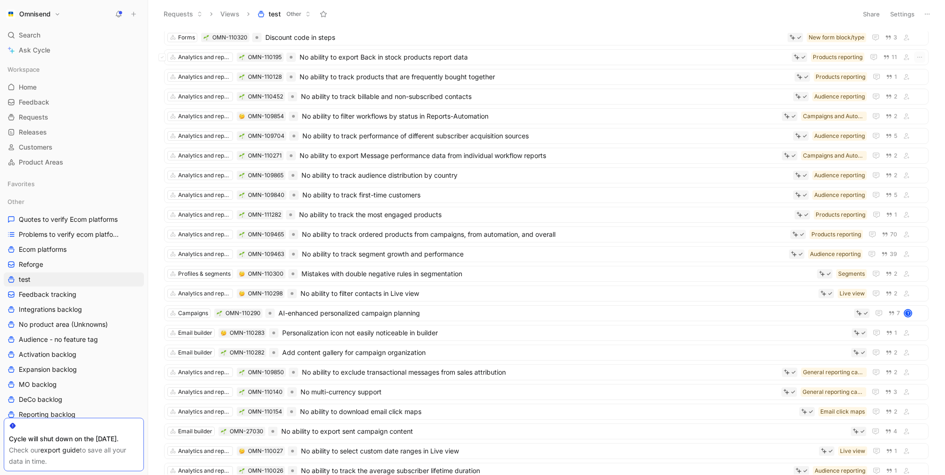
scroll to position [5818, 0]
click at [905, 23] on header "Requests Views test Other Share Settings" at bounding box center [546, 14] width 797 height 28
click at [906, 16] on button "Settings" at bounding box center [902, 14] width 33 height 13
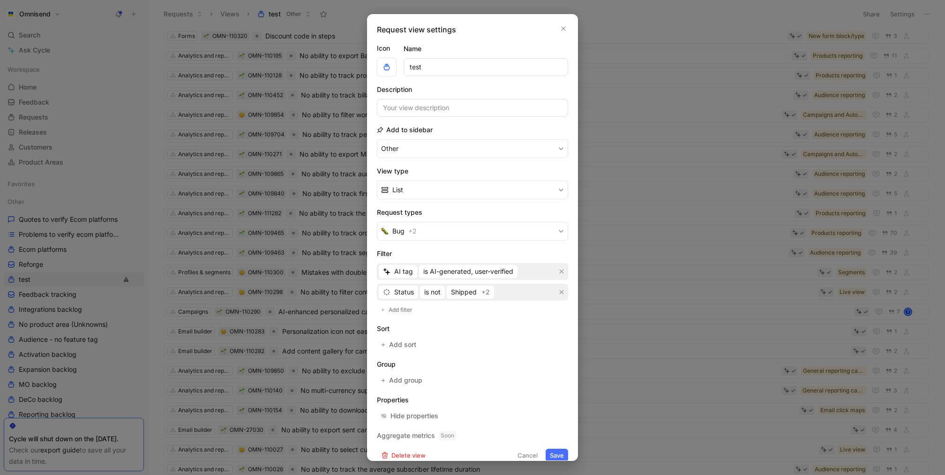
click at [634, 278] on div at bounding box center [472, 237] width 945 height 475
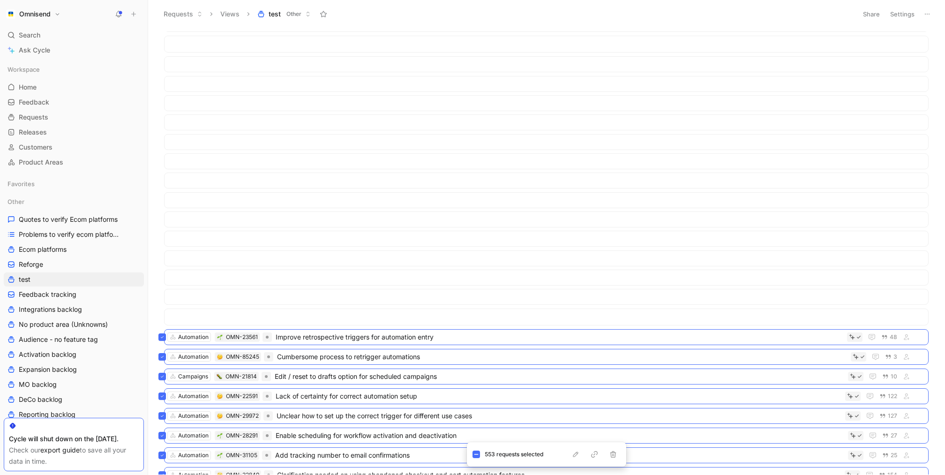
scroll to position [10481, 0]
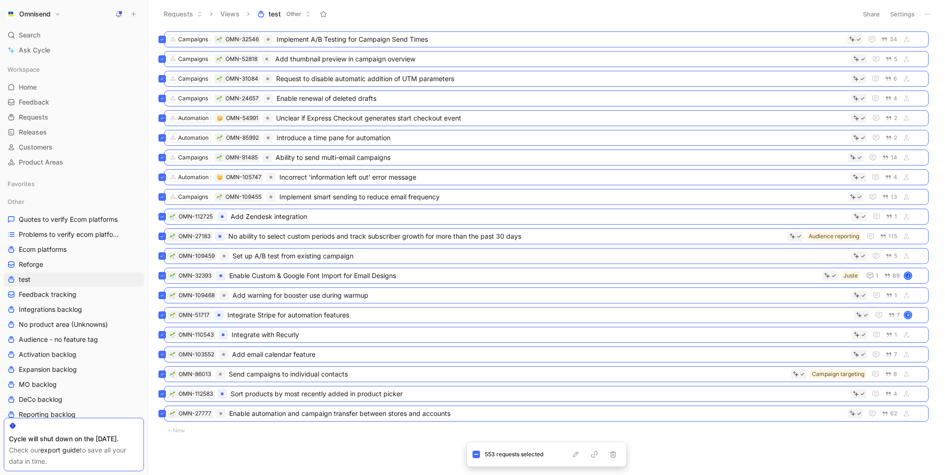
click at [483, 432] on div "OMN-28430 Retrospective trigger feature failing due to delay block 3 Automation…" at bounding box center [545, 252] width 784 height 443
drag, startPoint x: 385, startPoint y: 447, endPoint x: 446, endPoint y: 448, distance: 61.0
click at [385, 447] on body "Omnisend Search ⌘ K Ask Cycle Workspace Home G then H Feedback G then F Request…" at bounding box center [472, 237] width 945 height 475
click at [284, 432] on div "OMN-28430 Retrospective trigger feature failing due to delay block 3 Automation…" at bounding box center [545, 252] width 784 height 443
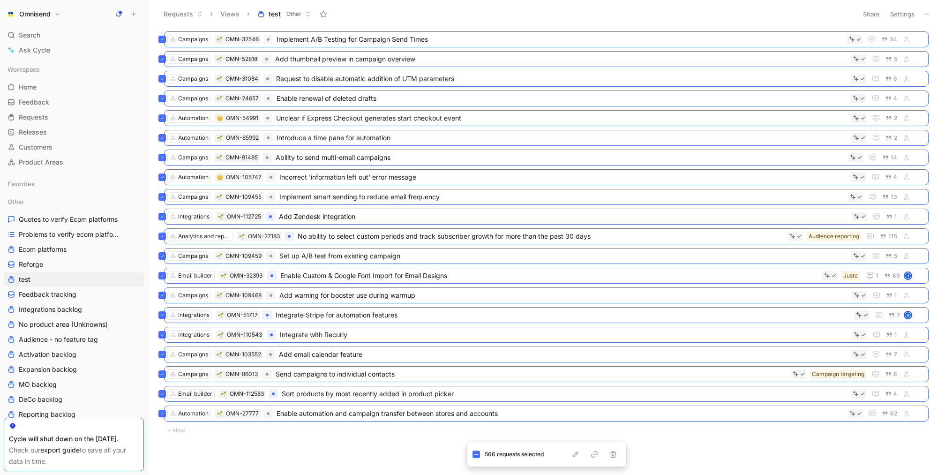
click at [902, 11] on button "Settings" at bounding box center [902, 14] width 33 height 13
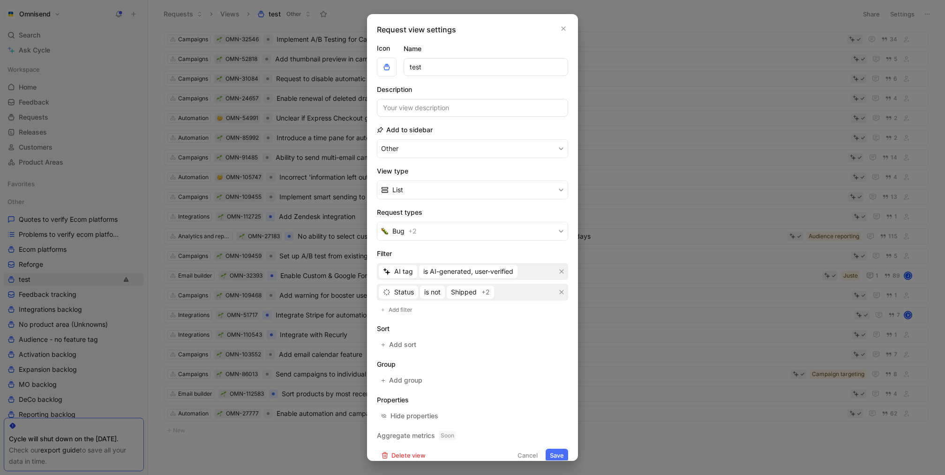
click at [659, 166] on div at bounding box center [472, 237] width 945 height 475
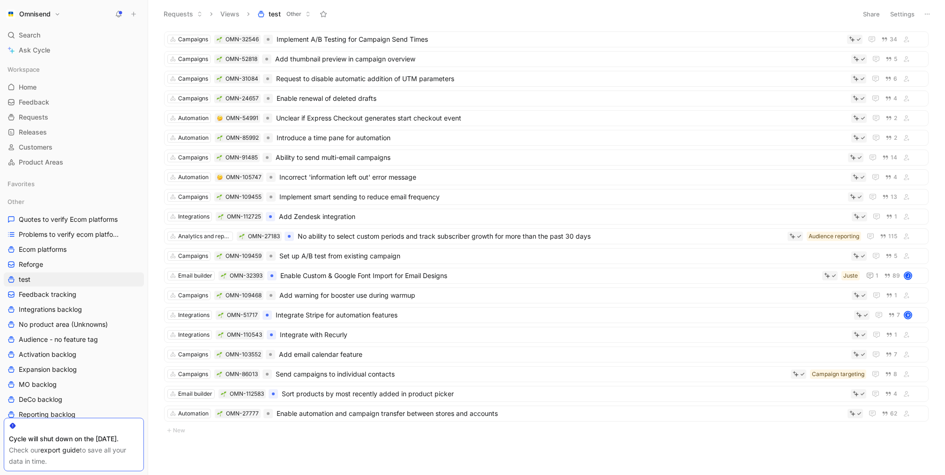
click at [919, 13] on div "Share Settings" at bounding box center [896, 15] width 75 height 14
click at [929, 13] on icon at bounding box center [928, 14] width 8 height 8
click at [910, 48] on div "Export in CSV" at bounding box center [894, 47] width 70 height 11
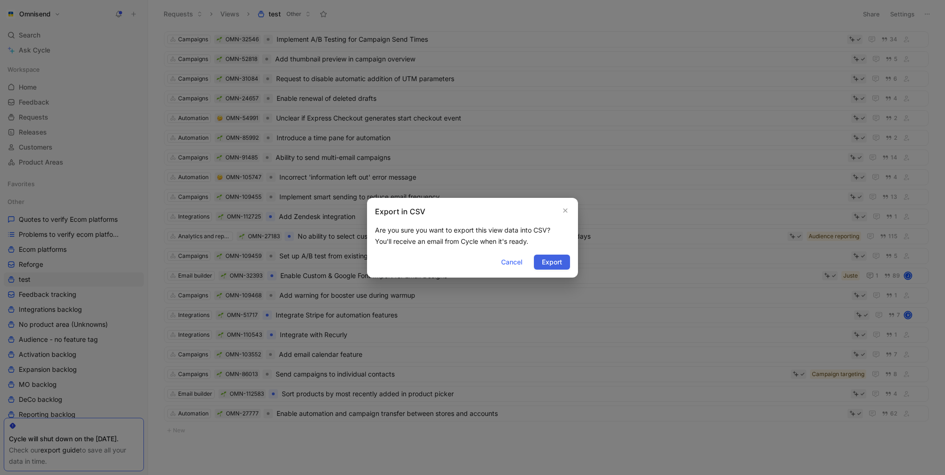
click at [549, 259] on span "Export" at bounding box center [552, 261] width 20 height 11
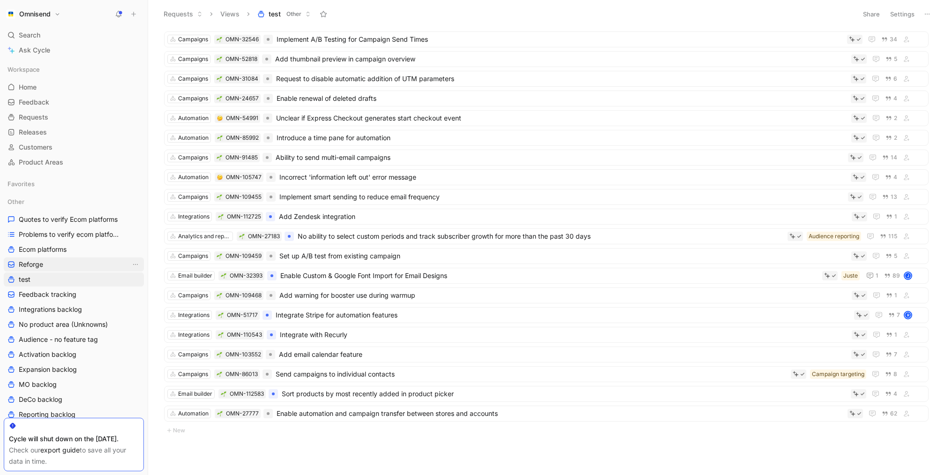
click at [71, 263] on link "Reforge" at bounding box center [74, 264] width 140 height 14
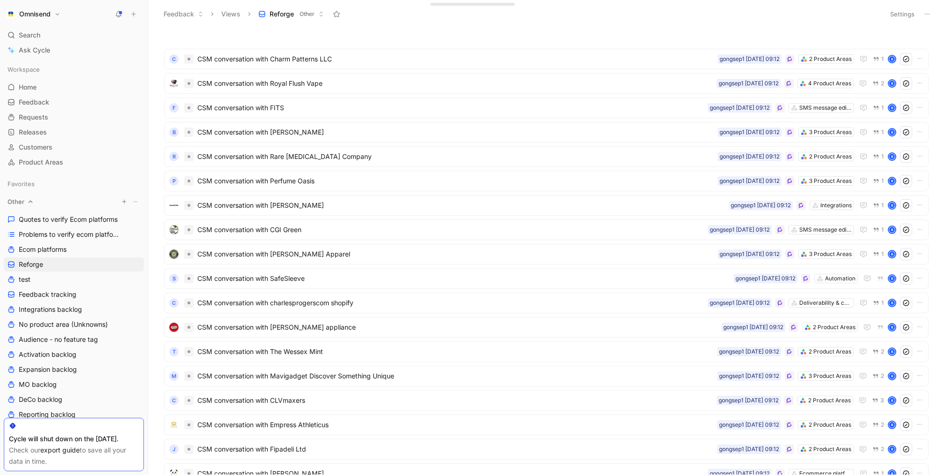
click at [123, 205] on button "button" at bounding box center [124, 201] width 9 height 9
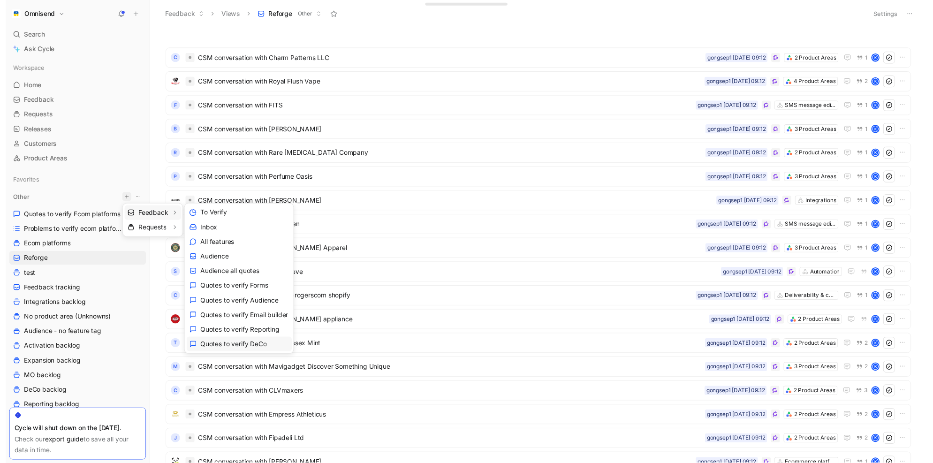
scroll to position [75, 0]
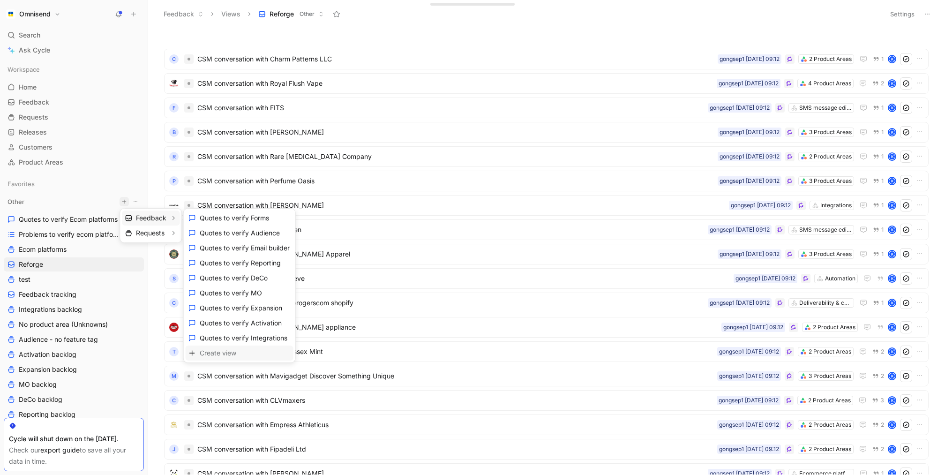
click at [230, 349] on span "Create view" at bounding box center [218, 352] width 37 height 9
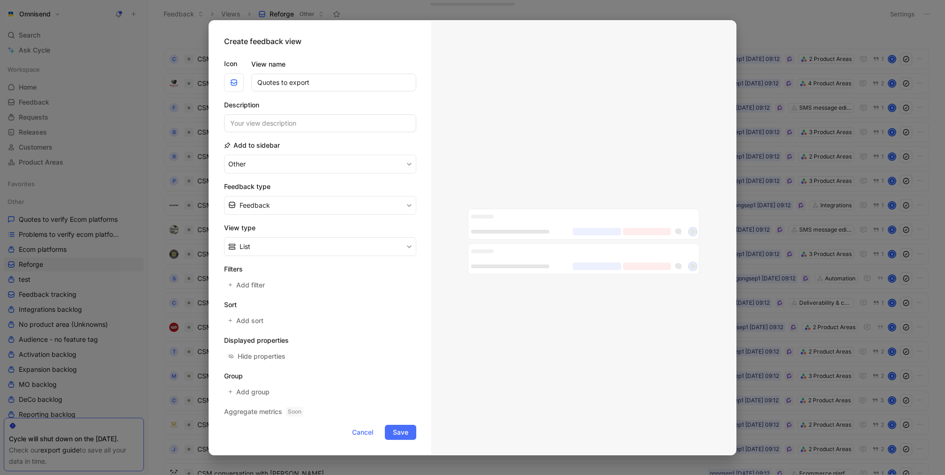
type input "Quotes to export"
click at [306, 206] on button "Feedback" at bounding box center [320, 205] width 192 height 19
click at [300, 237] on div "Quote" at bounding box center [326, 241] width 173 height 11
click at [305, 246] on button "List" at bounding box center [320, 246] width 192 height 19
click at [401, 429] on span "Save" at bounding box center [400, 432] width 15 height 11
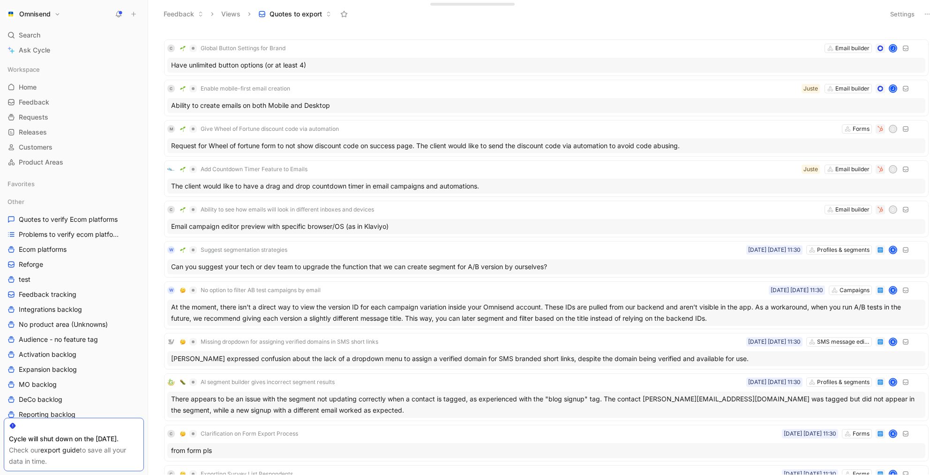
click at [909, 17] on button "Settings" at bounding box center [902, 14] width 33 height 13
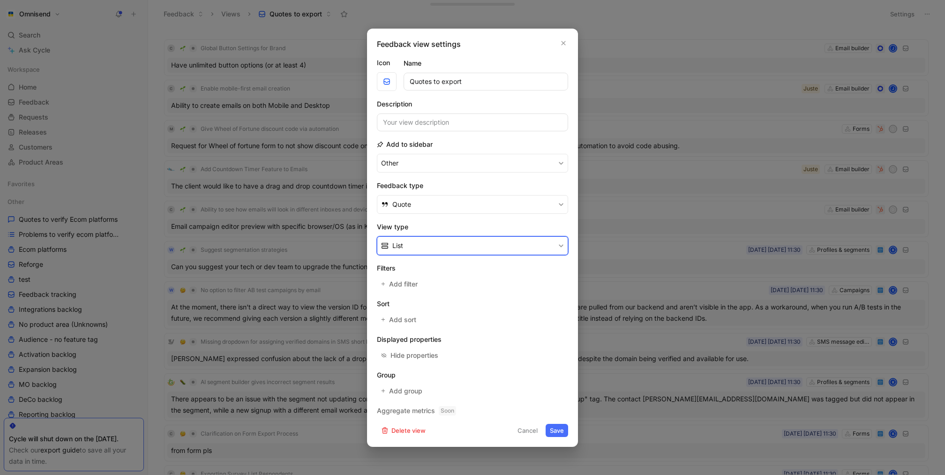
click at [466, 242] on button "List" at bounding box center [472, 245] width 191 height 19
click at [404, 319] on span "Add sort" at bounding box center [403, 319] width 28 height 11
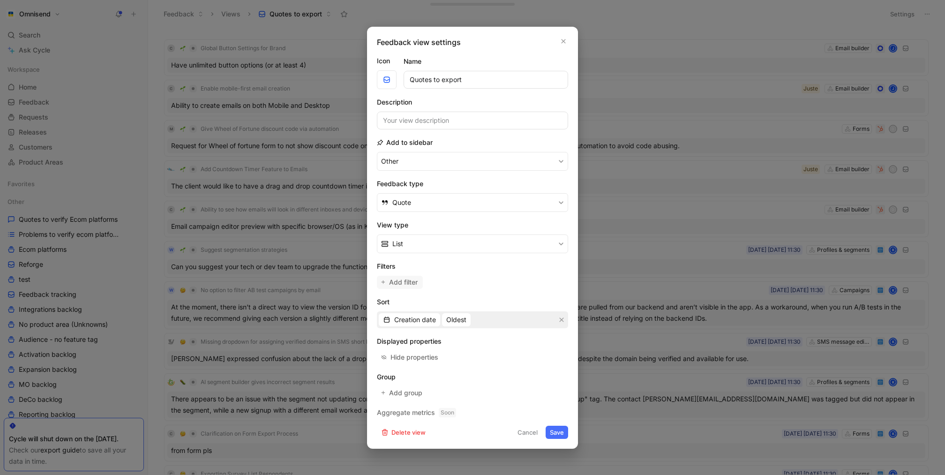
click at [405, 277] on span "Add filter" at bounding box center [404, 282] width 30 height 11
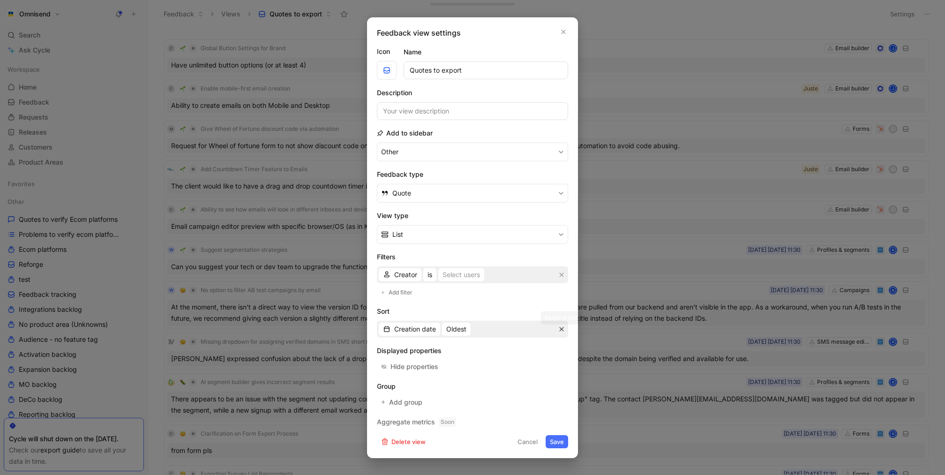
click at [565, 325] on button "button" at bounding box center [561, 328] width 9 height 9
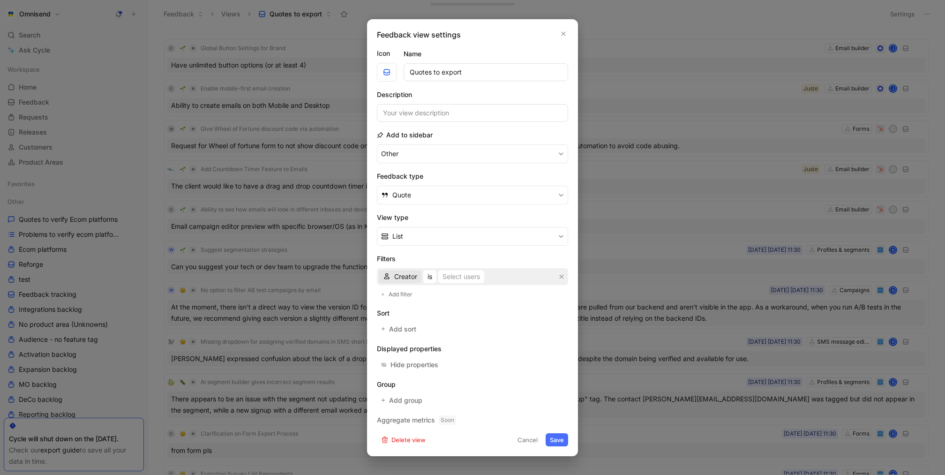
click at [408, 278] on span "Creator" at bounding box center [405, 276] width 23 height 11
click at [424, 295] on div "Parent" at bounding box center [422, 295] width 57 height 11
click at [428, 277] on span "is" at bounding box center [430, 276] width 5 height 11
click at [560, 277] on icon "button" at bounding box center [562, 277] width 6 height 6
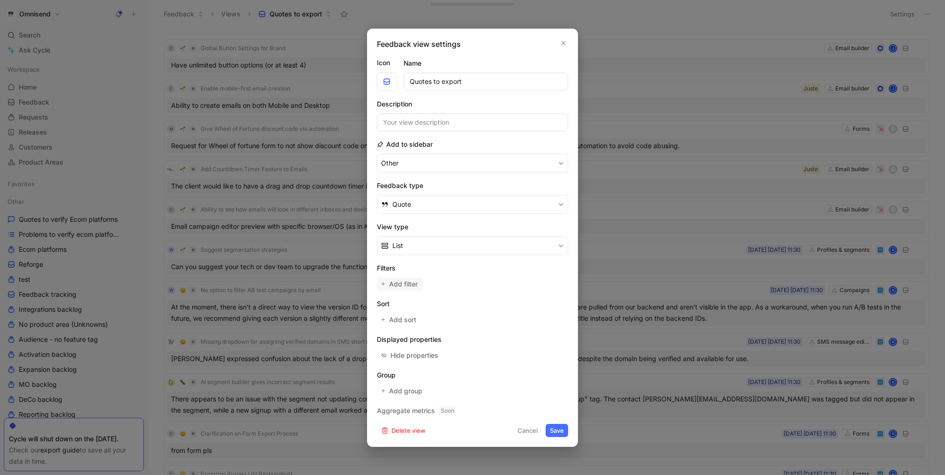
click at [407, 284] on span "Add filter" at bounding box center [404, 283] width 30 height 11
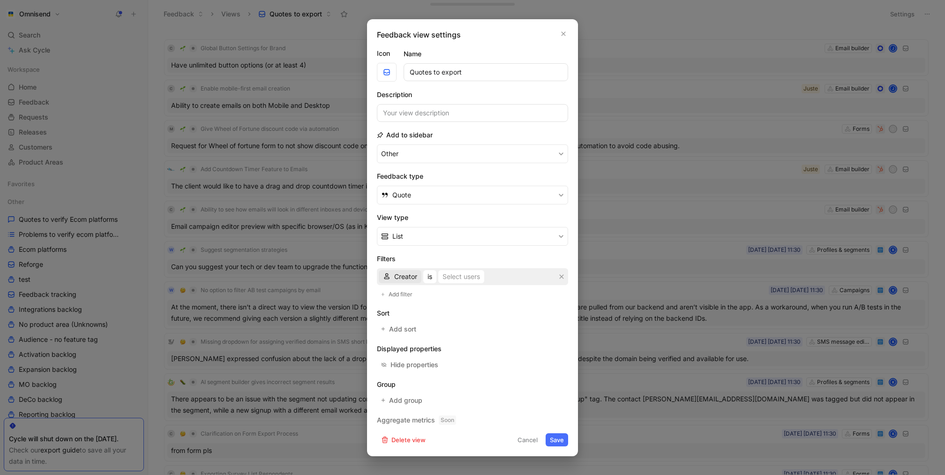
click at [413, 277] on span "Creator" at bounding box center [405, 276] width 23 height 11
click at [404, 277] on span "Parent" at bounding box center [404, 276] width 20 height 11
click at [405, 304] on div "AI tag" at bounding box center [422, 309] width 57 height 11
click at [411, 283] on div "Parent is Select parent" at bounding box center [472, 276] width 191 height 17
click at [410, 271] on span "Parent" at bounding box center [404, 276] width 20 height 11
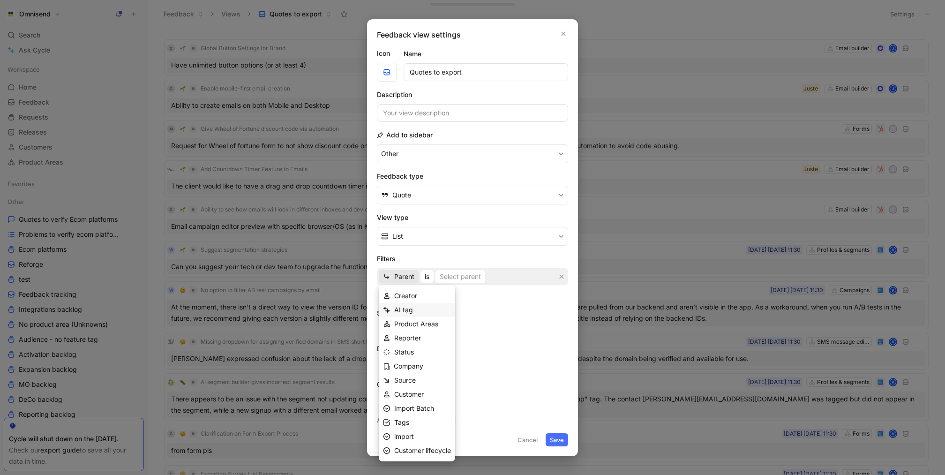
click at [414, 304] on div "AI tag" at bounding box center [422, 309] width 57 height 11
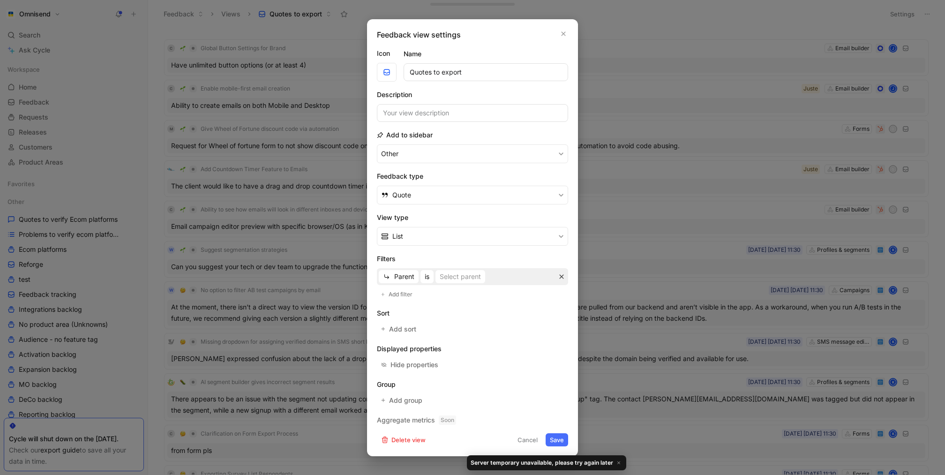
click at [561, 276] on icon "button" at bounding box center [562, 276] width 4 height 4
click at [564, 276] on icon "button" at bounding box center [562, 277] width 6 height 6
click at [407, 283] on button "Parent" at bounding box center [399, 276] width 40 height 13
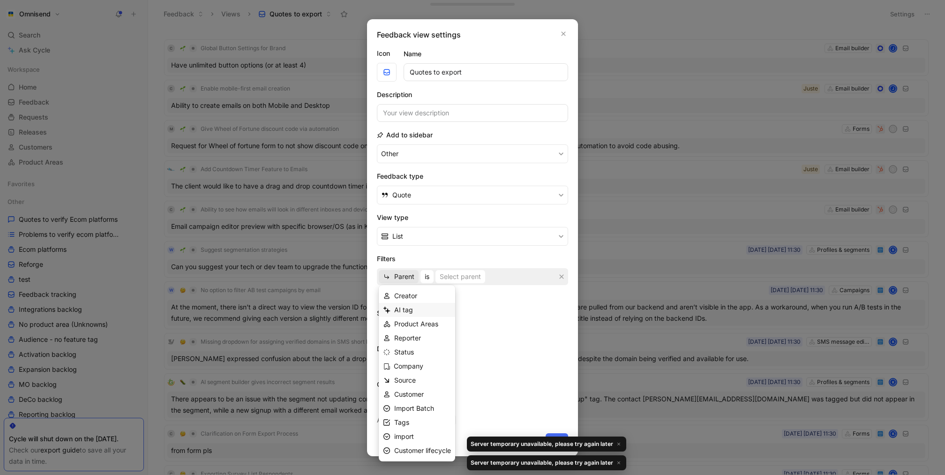
click at [423, 310] on div "AI tag" at bounding box center [422, 309] width 57 height 11
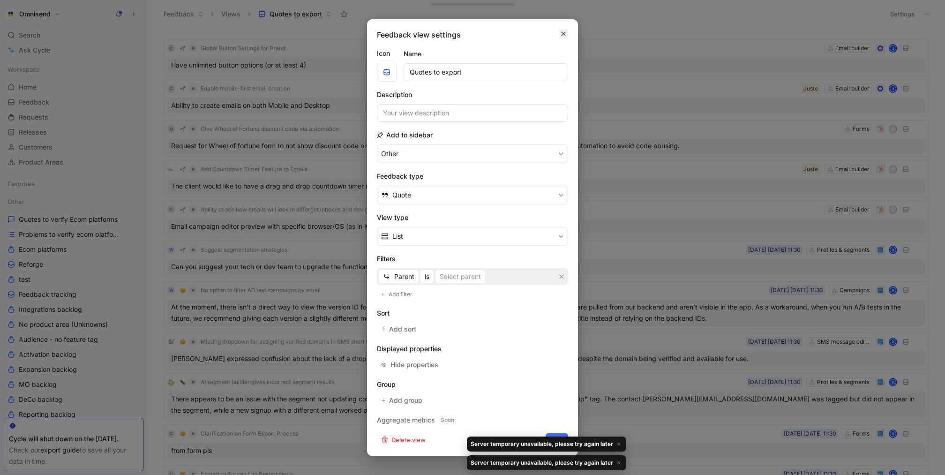
click at [563, 36] on icon "button" at bounding box center [564, 34] width 6 height 8
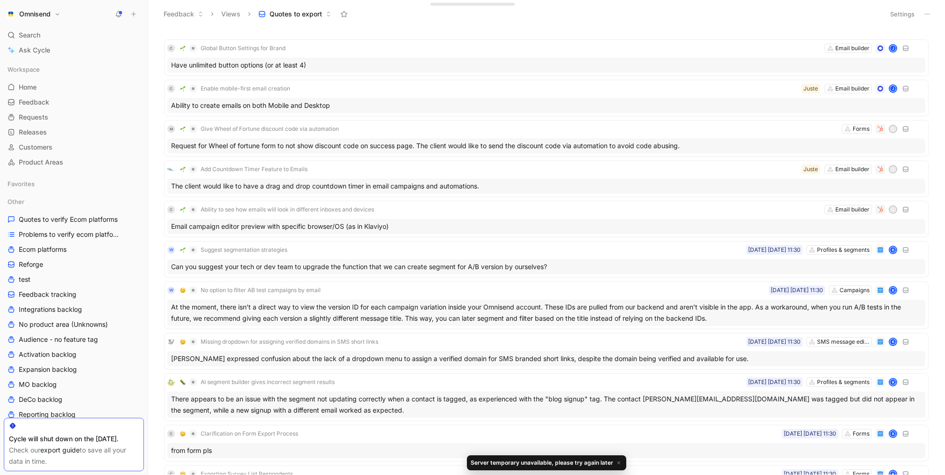
click at [904, 15] on button "Settings" at bounding box center [902, 14] width 33 height 13
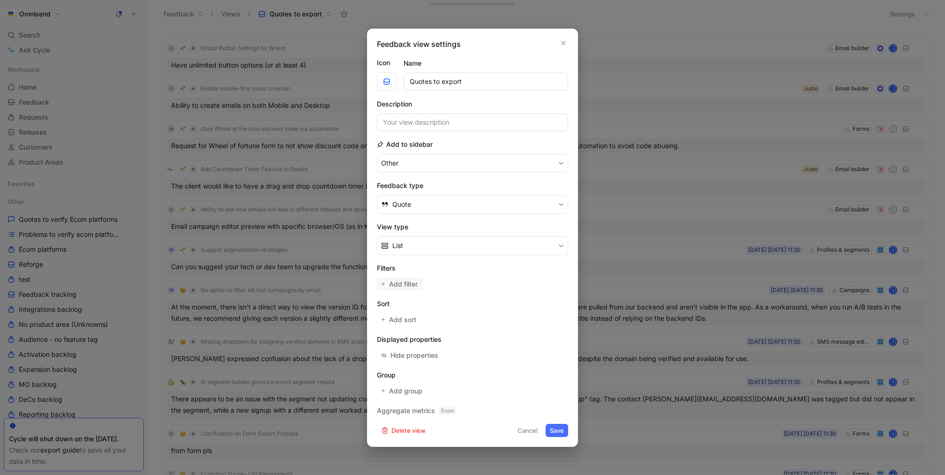
click at [400, 280] on span "Add filter" at bounding box center [404, 283] width 30 height 11
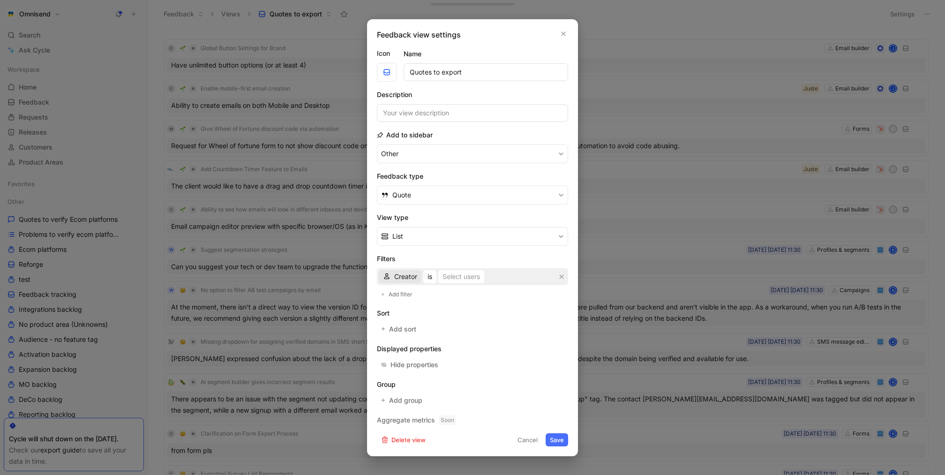
click at [409, 274] on span "Creator" at bounding box center [405, 276] width 23 height 11
click at [416, 309] on div "AI tag" at bounding box center [422, 309] width 57 height 11
click at [487, 277] on span "is AI-generated, not verified" at bounding box center [466, 276] width 86 height 11
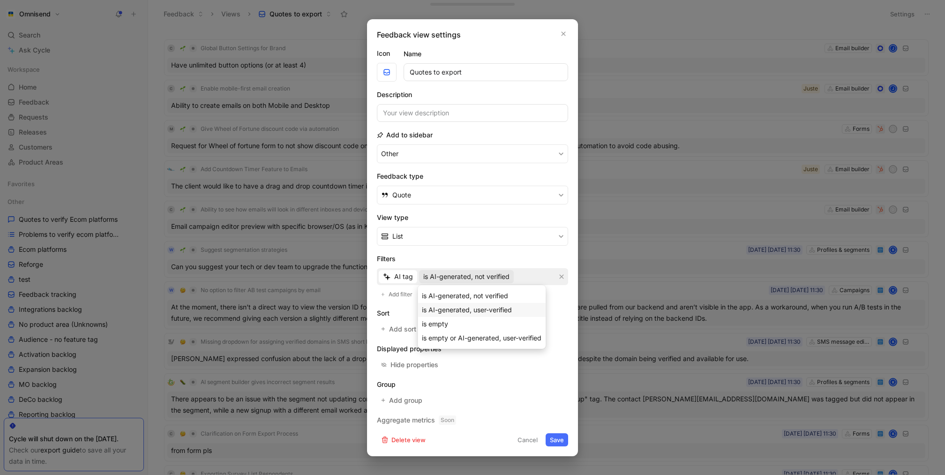
click at [487, 311] on span "is AI-generated, user-verified" at bounding box center [467, 310] width 90 height 8
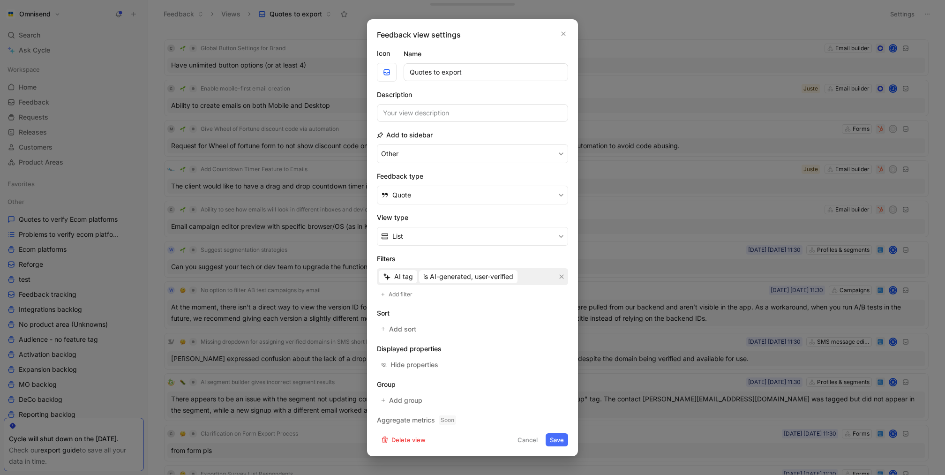
click at [500, 310] on h2 "Sort" at bounding box center [472, 313] width 191 height 11
click at [412, 294] on span "Add filter" at bounding box center [401, 294] width 25 height 9
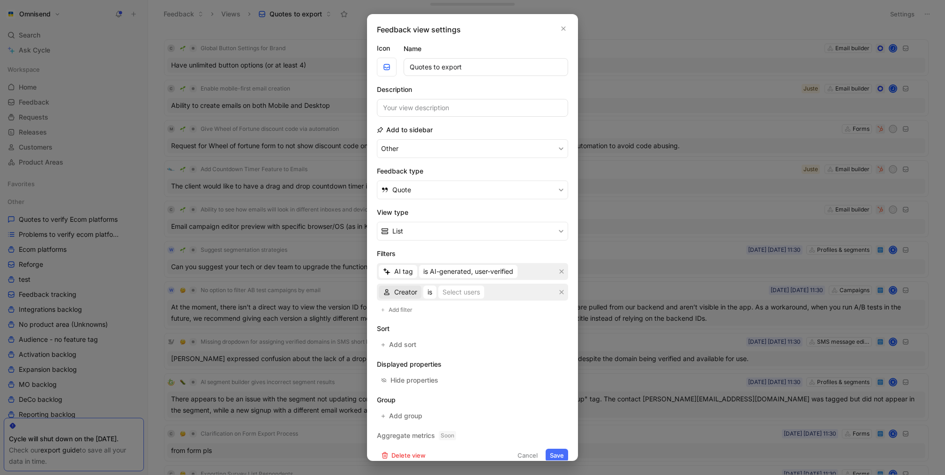
click at [414, 293] on span "Creator" at bounding box center [405, 291] width 23 height 11
click at [560, 292] on icon "button" at bounding box center [562, 292] width 6 height 6
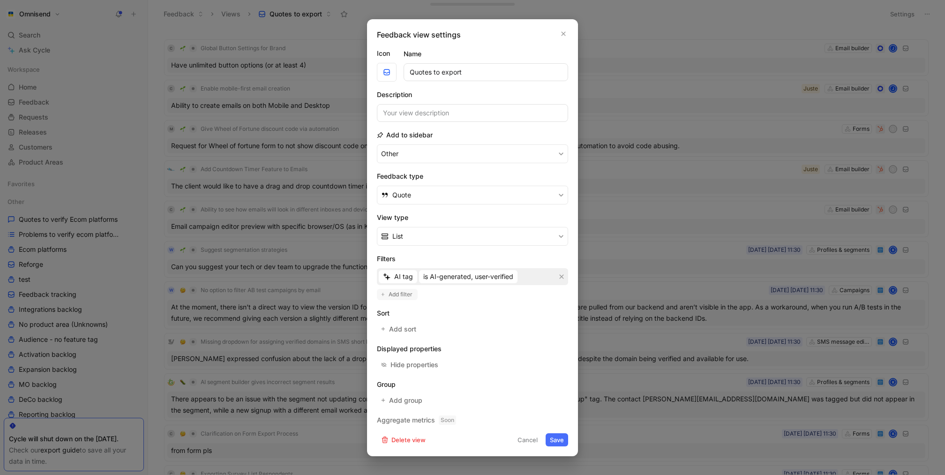
click at [399, 294] on span "Add filter" at bounding box center [401, 294] width 25 height 9
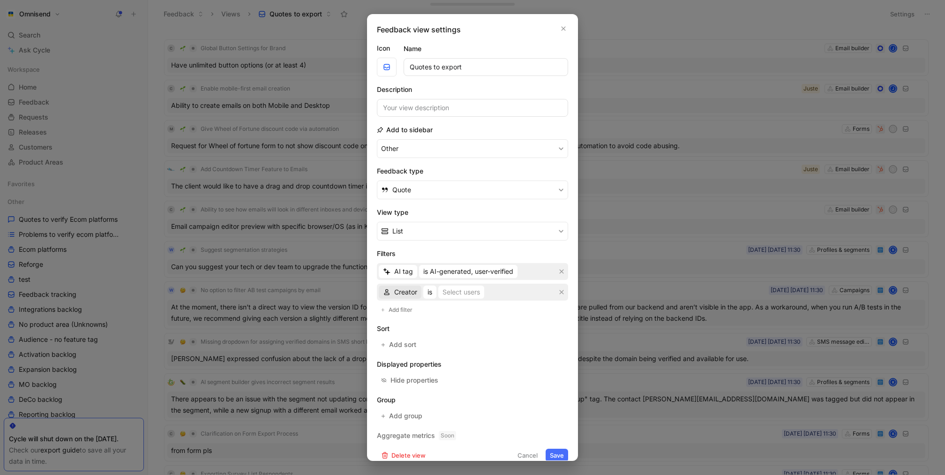
click at [412, 293] on span "Creator" at bounding box center [405, 291] width 23 height 11
click at [412, 309] on span "Parent" at bounding box center [404, 310] width 20 height 8
click at [437, 284] on div "Creator is Select users" at bounding box center [472, 292] width 191 height 17
click at [437, 289] on div "Creator is Select users" at bounding box center [472, 292] width 191 height 17
click at [429, 290] on span "is" at bounding box center [427, 291] width 5 height 11
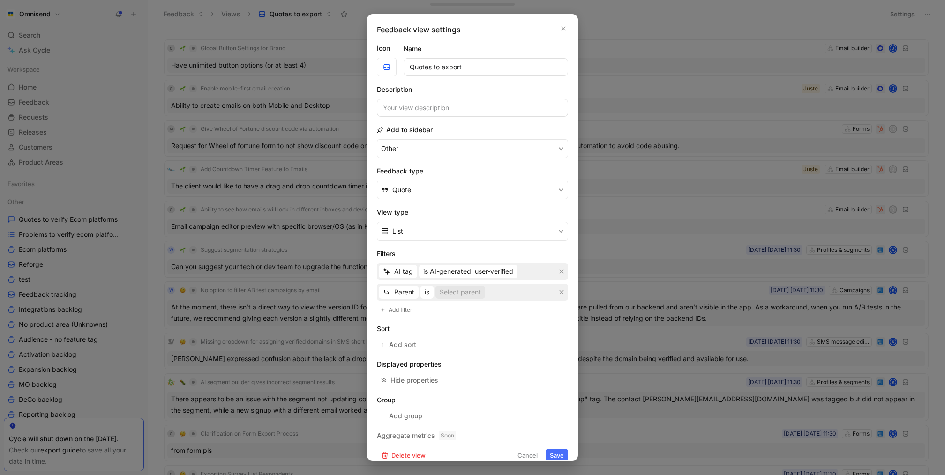
click at [469, 293] on div "Select parent" at bounding box center [460, 291] width 41 height 11
click at [560, 289] on icon "button" at bounding box center [562, 292] width 6 height 6
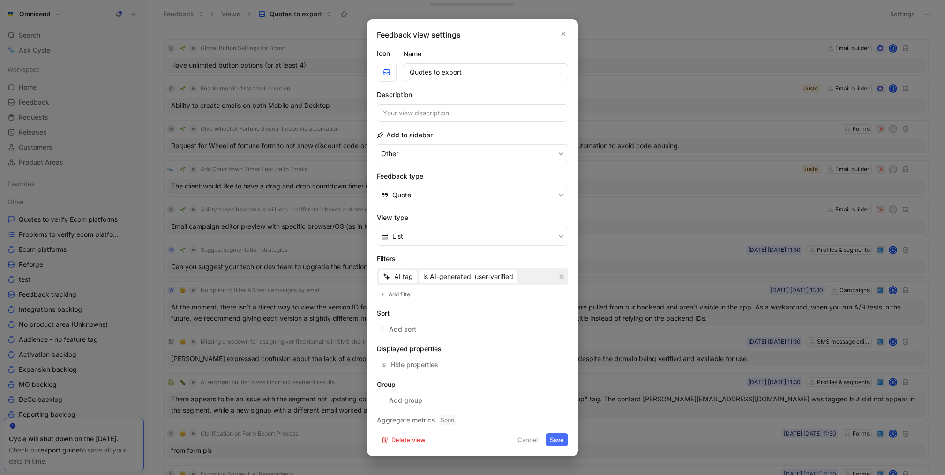
click at [558, 436] on button "Save" at bounding box center [557, 439] width 23 height 13
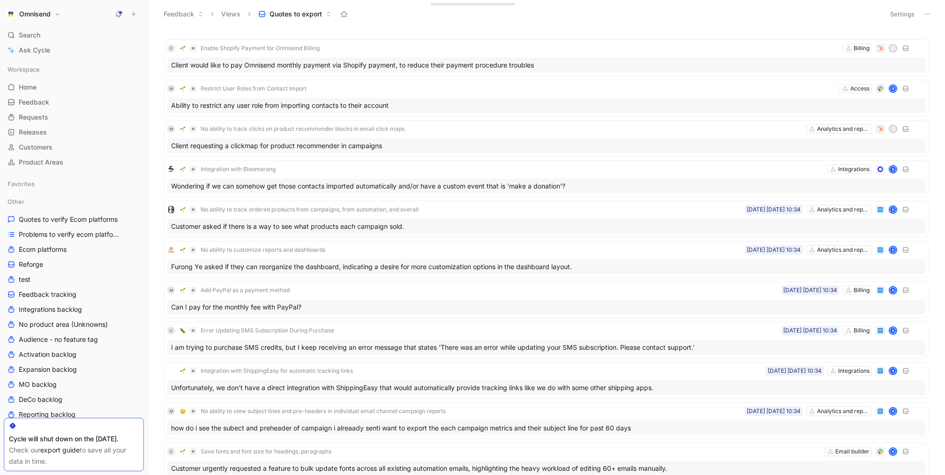
click at [931, 12] on button at bounding box center [927, 14] width 13 height 13
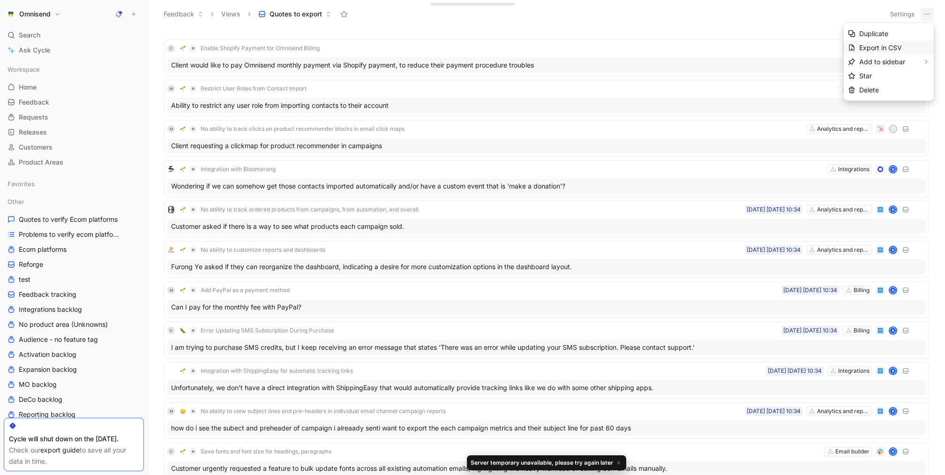
click at [891, 44] on span "Export in CSV" at bounding box center [880, 48] width 43 height 8
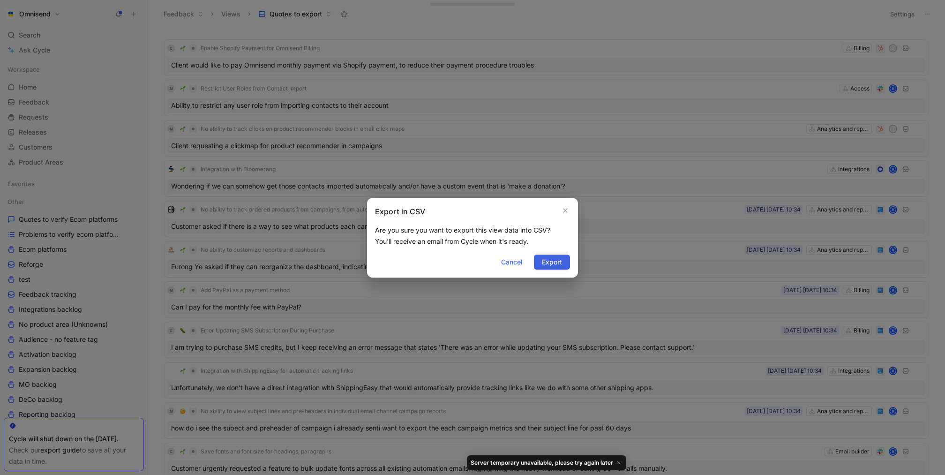
click at [549, 258] on span "Export" at bounding box center [552, 261] width 20 height 11
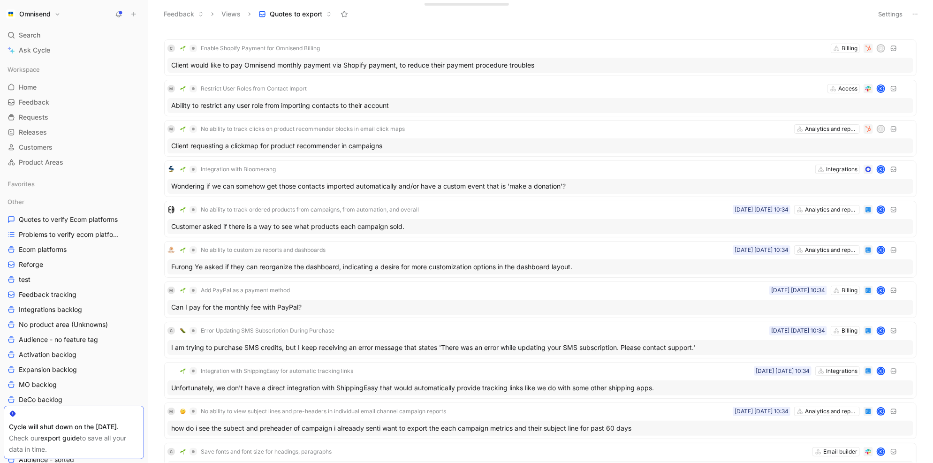
click at [57, 17] on button "Omnisend" at bounding box center [33, 14] width 59 height 13
click at [65, 98] on div "Workspace settings G then S" at bounding box center [63, 96] width 115 height 15
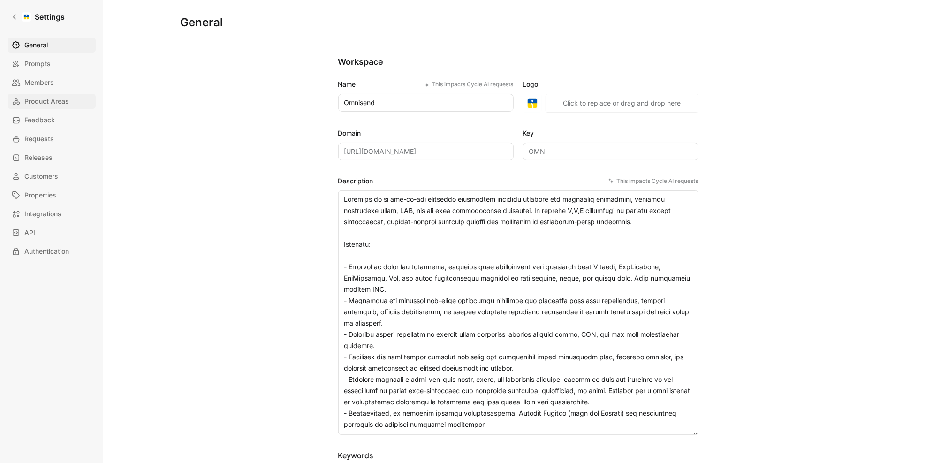
click at [44, 107] on link "Product Areas" at bounding box center [52, 101] width 88 height 15
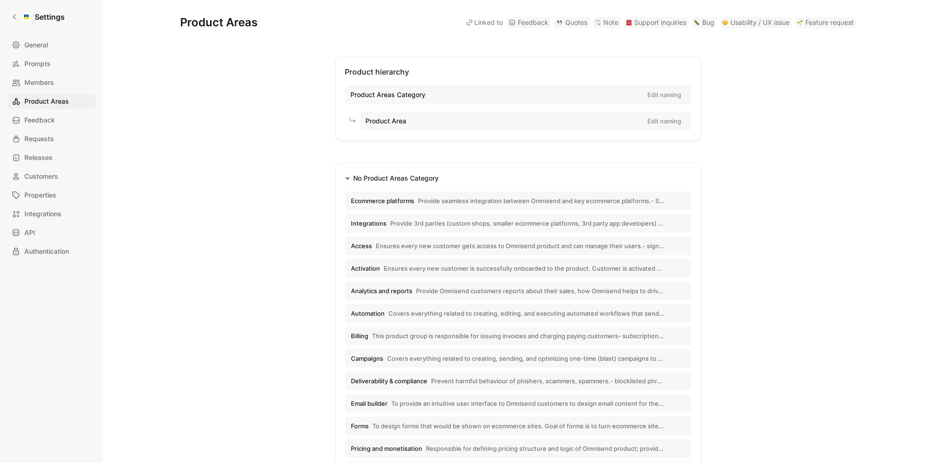
click at [476, 200] on span "Provide seamless integration between Omnisend and key ecommerce platforms.- Sho…" at bounding box center [541, 200] width 246 height 8
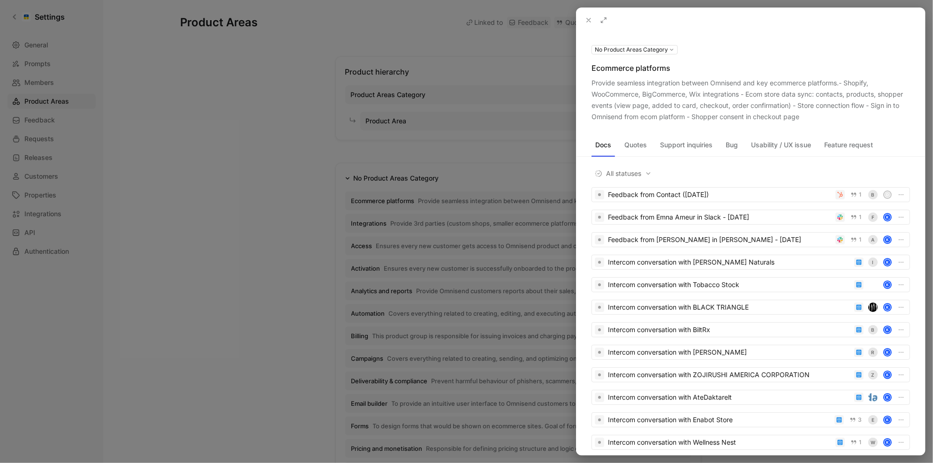
click at [760, 119] on div "Provide seamless integration between Omnisend and key ecommerce platforms.- Sho…" at bounding box center [750, 99] width 318 height 45
click at [804, 119] on div "Provide seamless integration between Omnisend and key ecommerce platforms.- Sho…" at bounding box center [750, 99] width 318 height 45
click at [0, 0] on button at bounding box center [0, 0] width 0 height 0
click at [384, 222] on div at bounding box center [466, 231] width 933 height 463
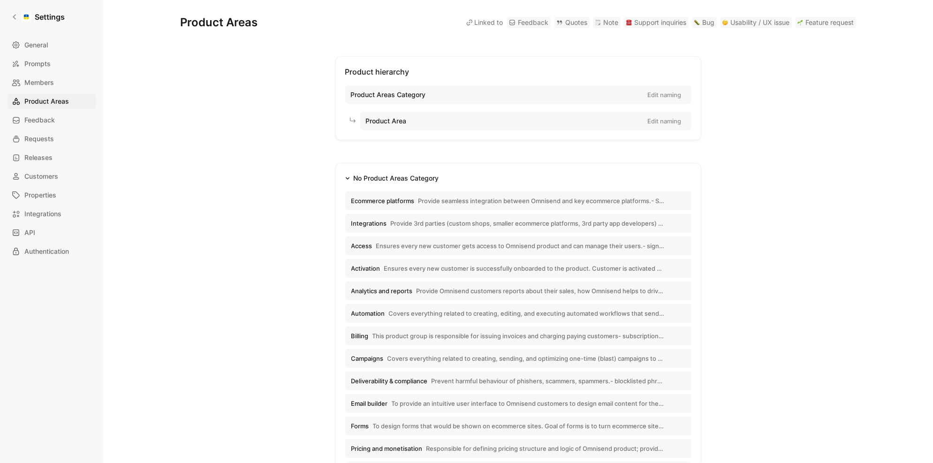
click at [400, 225] on span "Provide 3rd parties (custom shops, smaller ecommerce platforms, 3rd party app d…" at bounding box center [528, 223] width 274 height 8
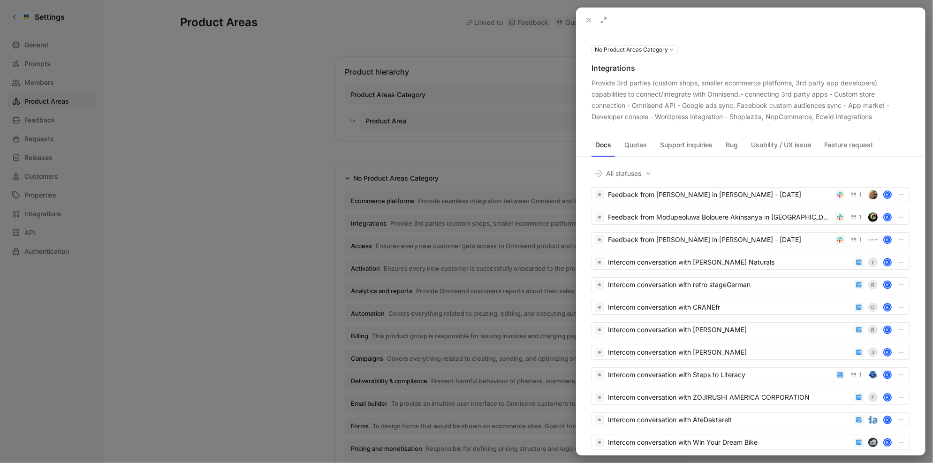
click at [0, 0] on button at bounding box center [0, 0] width 0 height 0
click at [399, 300] on div at bounding box center [466, 231] width 933 height 463
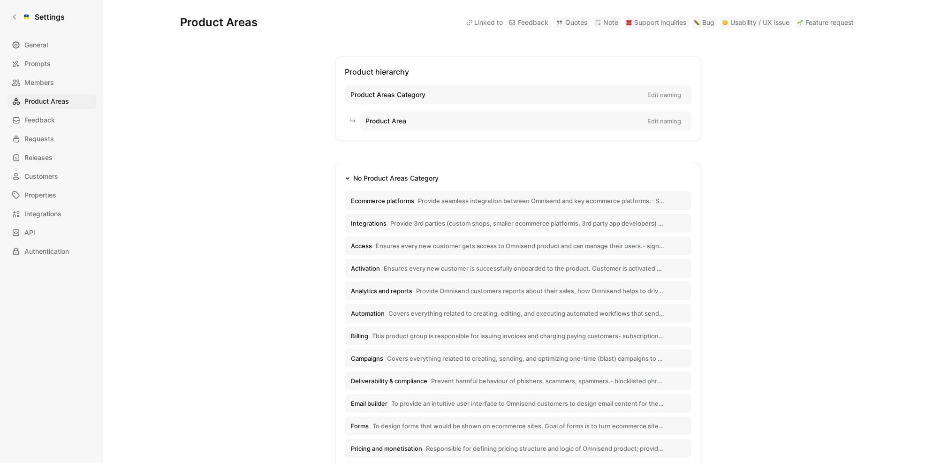
click at [401, 247] on span "Ensures every new customer gets access to Omnisend product and can manage their…" at bounding box center [520, 245] width 288 height 8
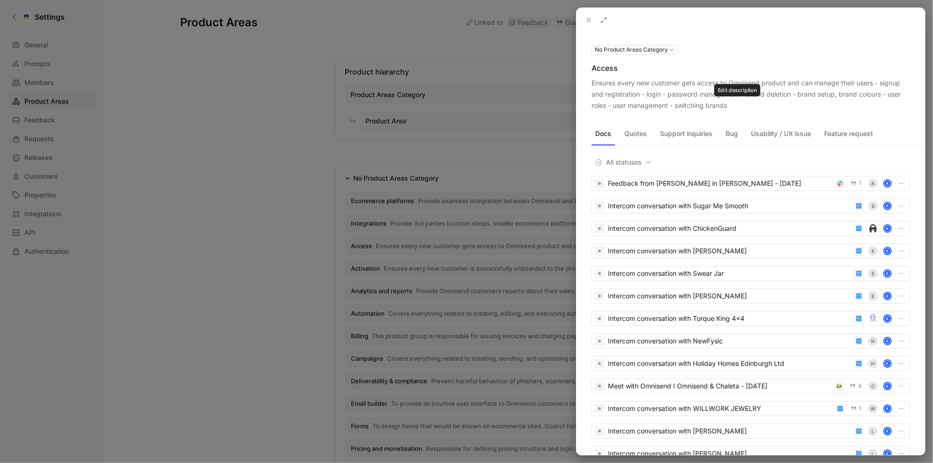
click at [0, 0] on use at bounding box center [0, 0] width 0 height 0
click at [364, 288] on div at bounding box center [466, 231] width 933 height 463
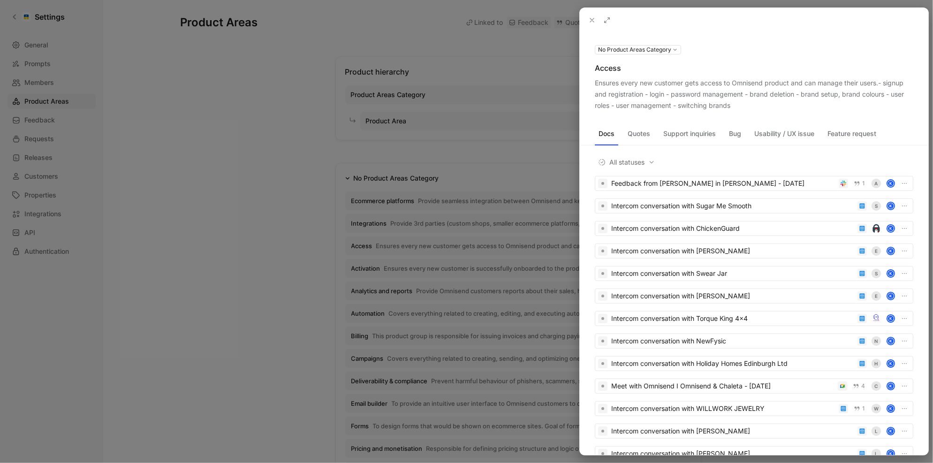
click at [364, 288] on div at bounding box center [466, 231] width 933 height 463
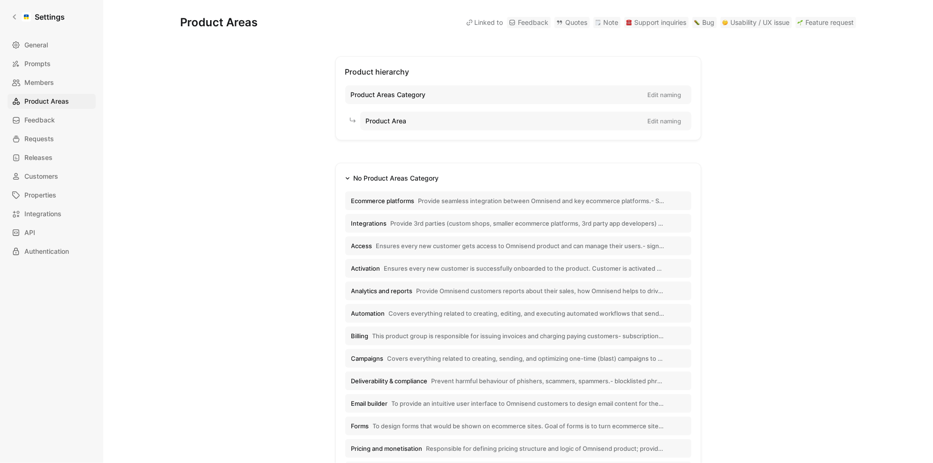
click at [406, 266] on span "Ensures every new customer is successfully onboarded to the product. Customer i…" at bounding box center [524, 268] width 280 height 8
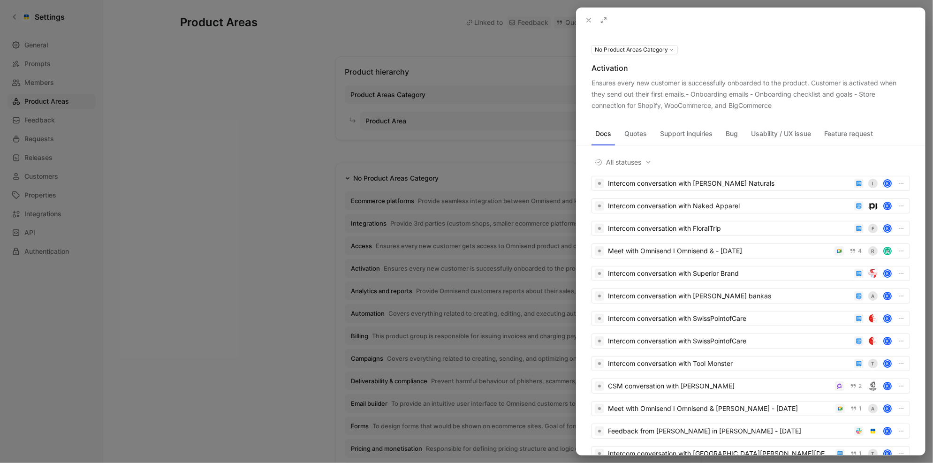
click at [0, 0] on icon at bounding box center [0, 0] width 0 height 0
click at [388, 290] on div at bounding box center [466, 231] width 933 height 463
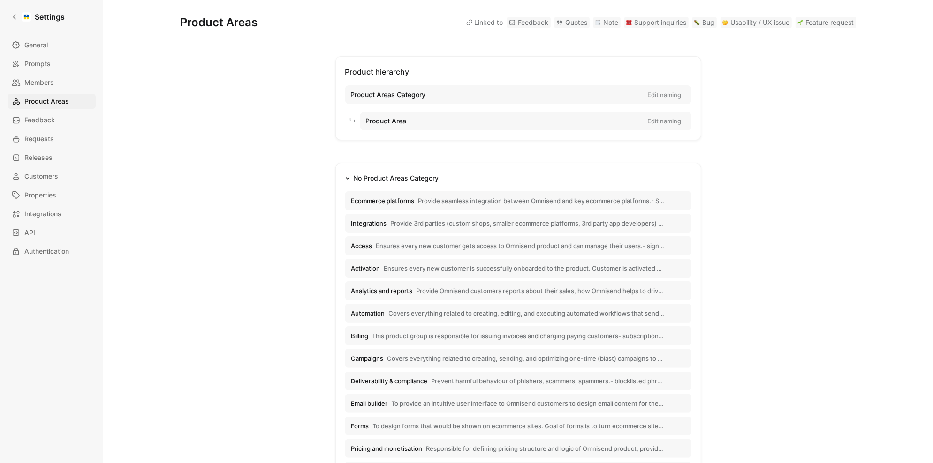
click at [416, 290] on span "Provide Omnisend customers reports about their sales, how Omnisend helps to dri…" at bounding box center [540, 290] width 248 height 8
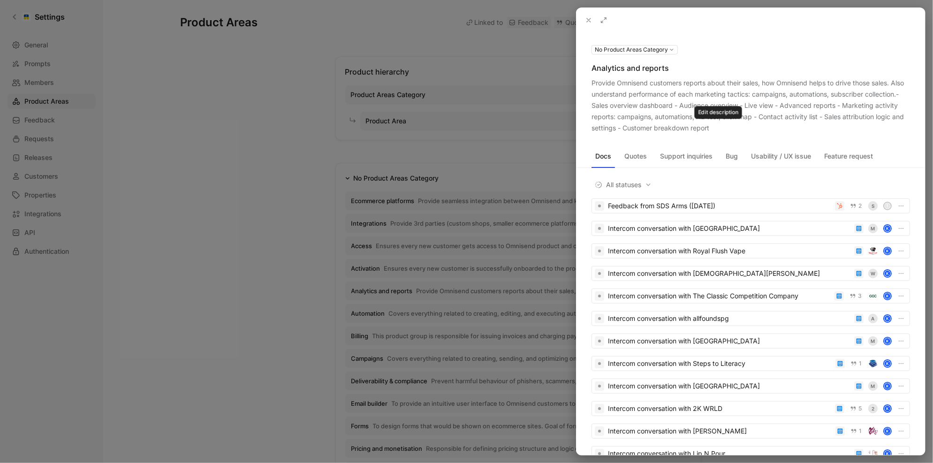
click at [0, 0] on icon at bounding box center [0, 0] width 0 height 0
click at [332, 350] on div at bounding box center [466, 231] width 933 height 463
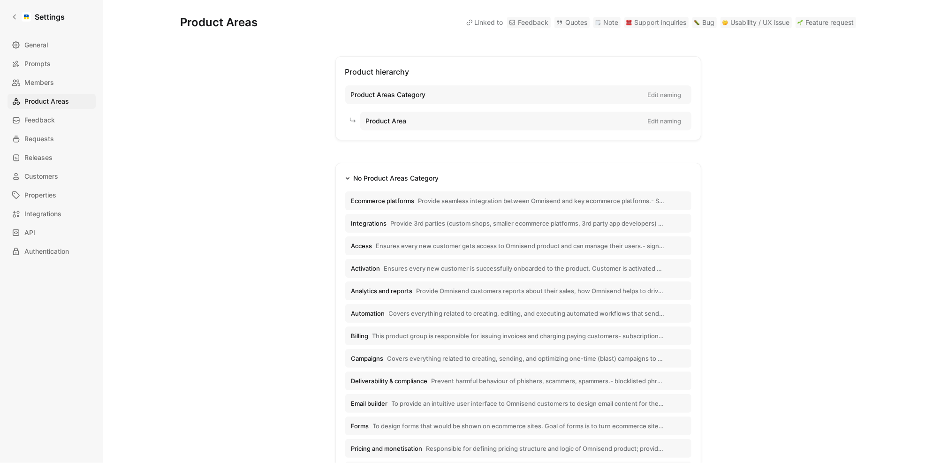
click at [374, 317] on button "Automation Covers everything related to creating, editing, and executing automa…" at bounding box center [518, 313] width 346 height 19
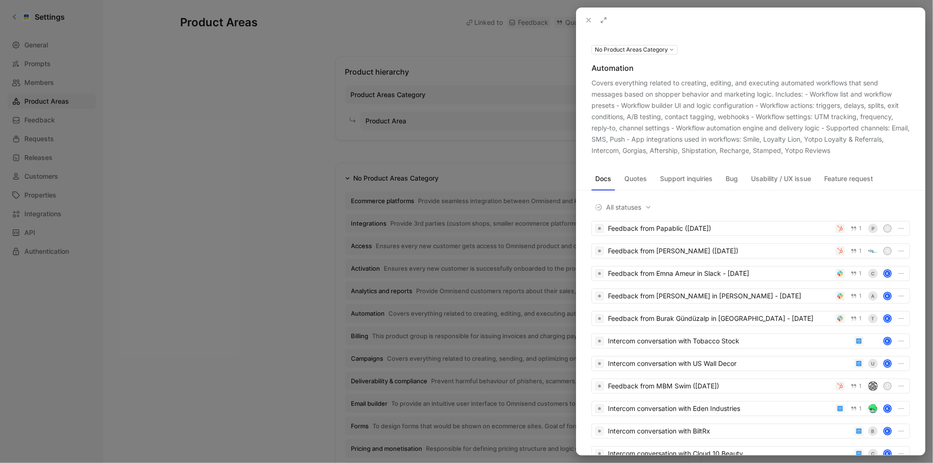
click at [0, 0] on use at bounding box center [0, 0] width 0 height 0
click at [324, 321] on div at bounding box center [466, 231] width 933 height 463
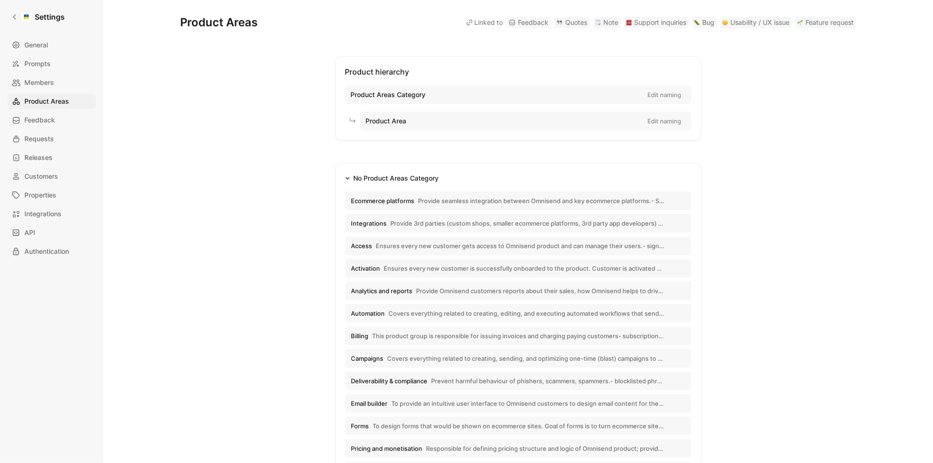
click at [392, 339] on button "Billing This product group is responsible for issuing invoices and charging pay…" at bounding box center [518, 335] width 346 height 19
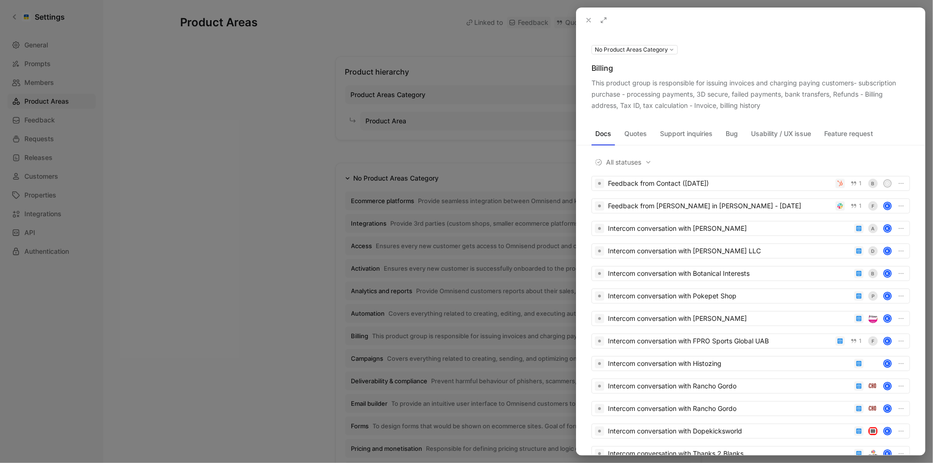
click at [0, 0] on use at bounding box center [0, 0] width 0 height 0
click at [414, 366] on div at bounding box center [466, 231] width 933 height 463
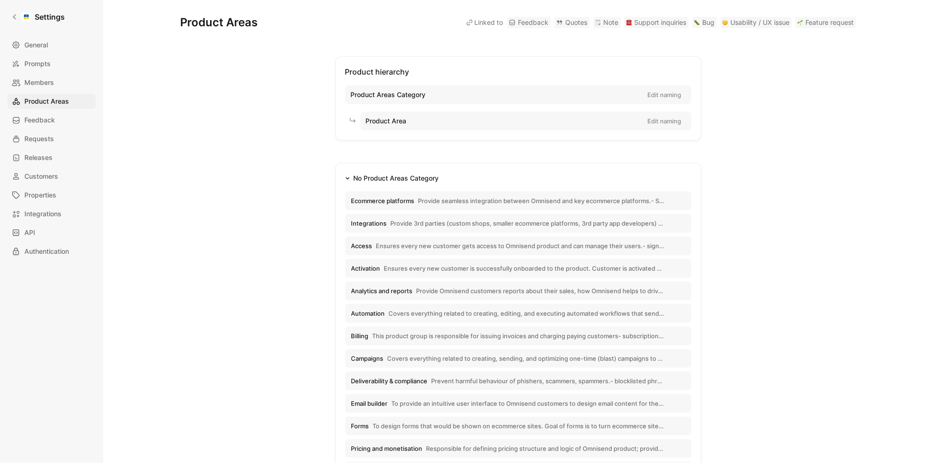
click at [378, 357] on span "Campaigns" at bounding box center [367, 358] width 32 height 8
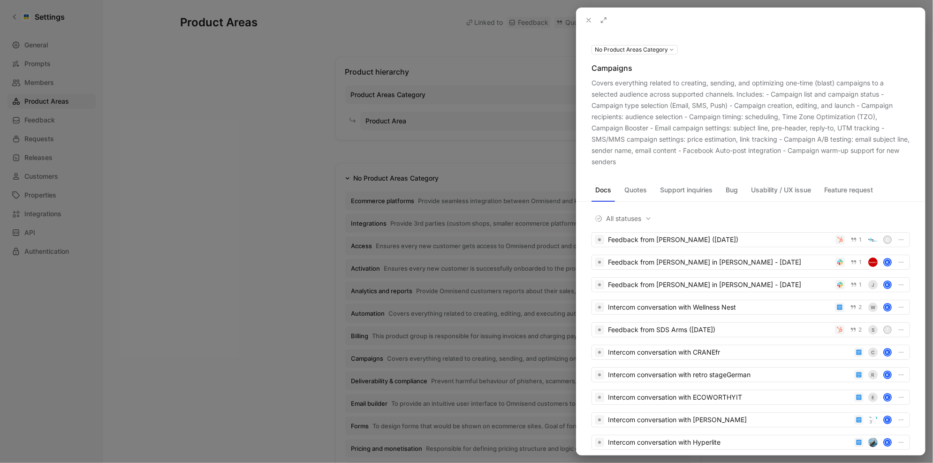
click at [0, 0] on button at bounding box center [0, 0] width 0 height 0
click at [376, 247] on div at bounding box center [466, 231] width 933 height 463
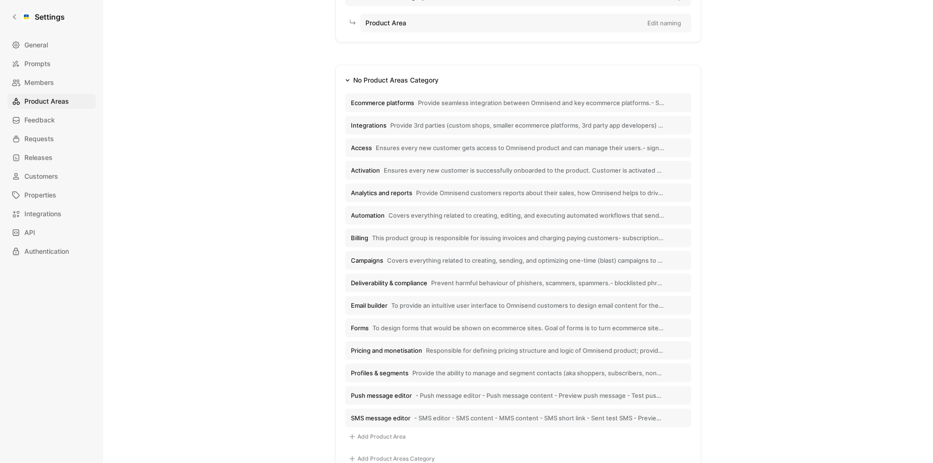
scroll to position [101, 0]
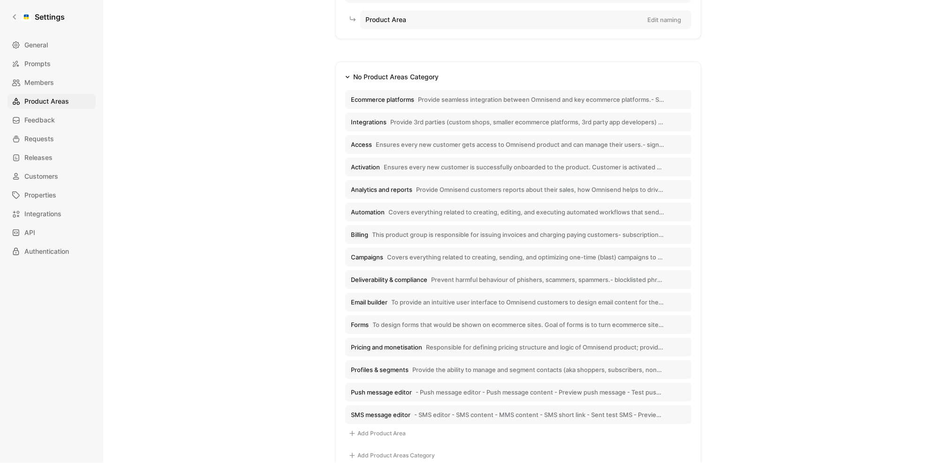
click at [395, 275] on span "Deliverability & compliance" at bounding box center [389, 279] width 76 height 8
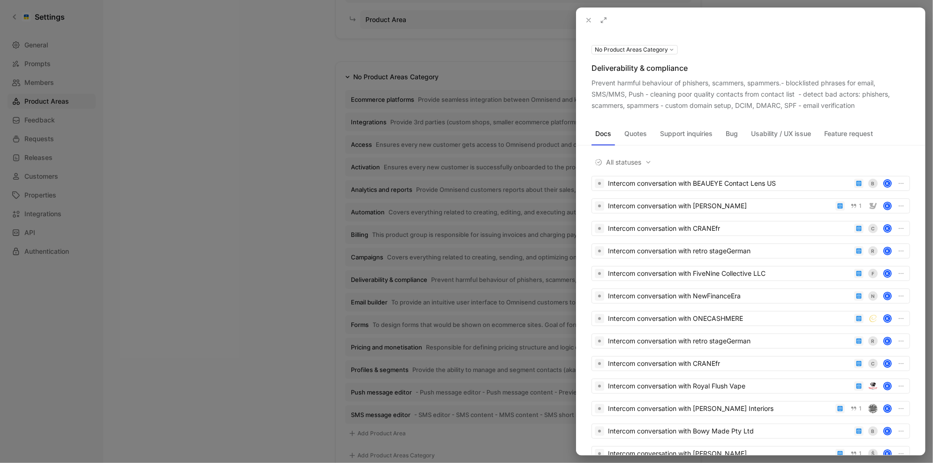
click at [673, 67] on div "Deliverability & compliance" at bounding box center [750, 67] width 318 height 11
copy div "Deliverability & compliance"
click at [0, 0] on icon at bounding box center [0, 0] width 0 height 0
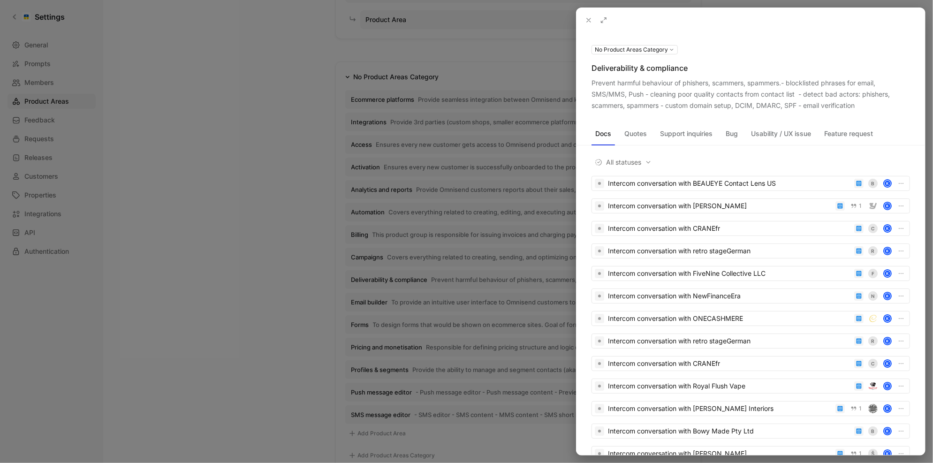
click at [0, 0] on button at bounding box center [0, 0] width 0 height 0
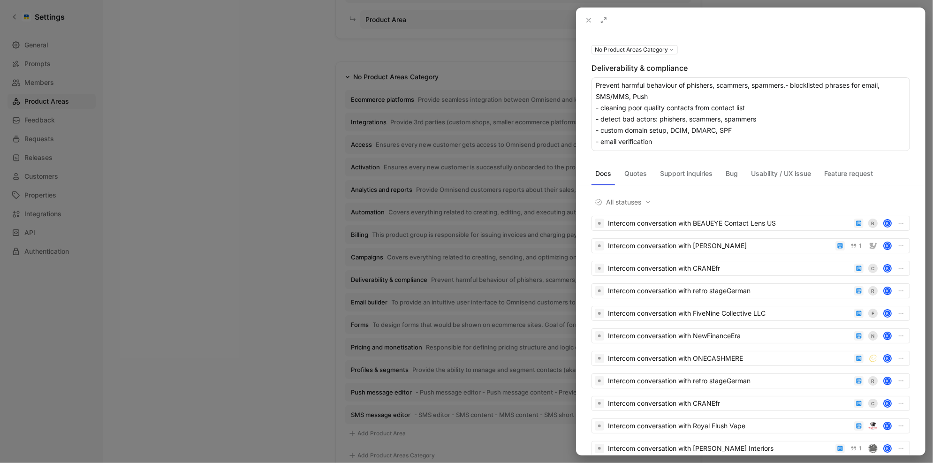
drag, startPoint x: 709, startPoint y: 141, endPoint x: 548, endPoint y: 64, distance: 178.5
click at [548, 64] on div "No Product Areas Category Deliverability & compliance Prevent harmful behaviour…" at bounding box center [466, 231] width 933 height 463
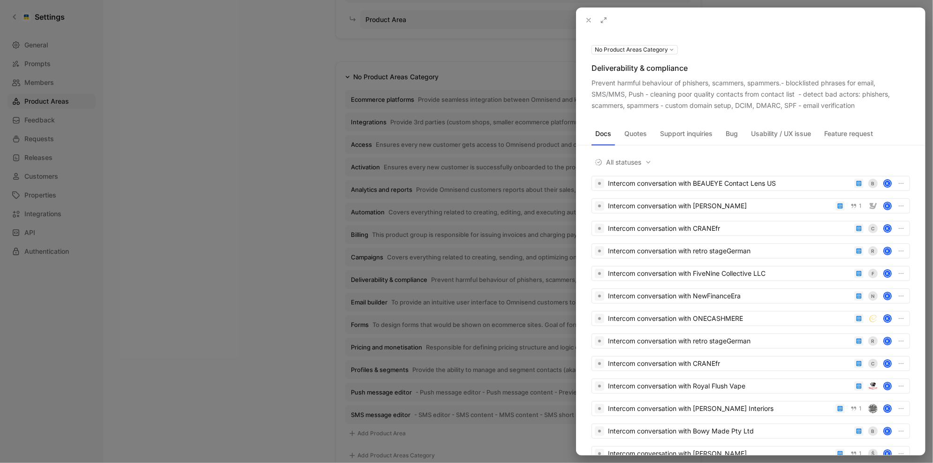
click at [312, 272] on div at bounding box center [466, 231] width 933 height 463
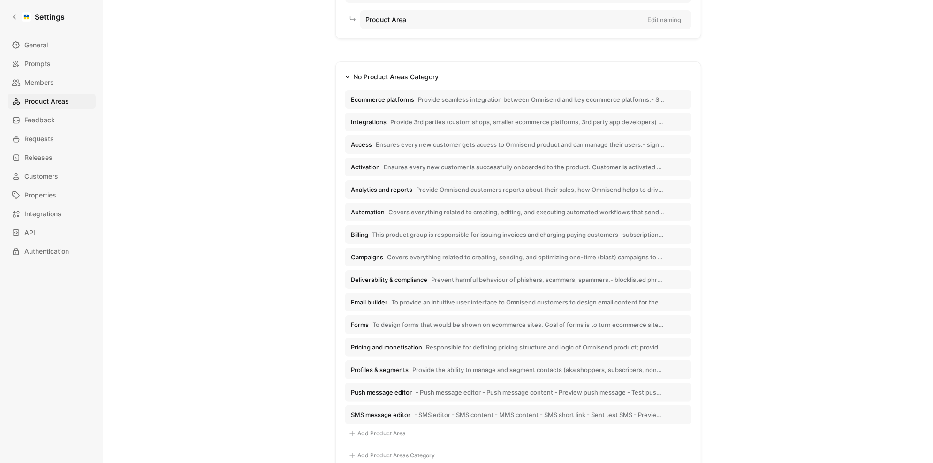
click at [369, 302] on span "Email builder" at bounding box center [369, 302] width 37 height 8
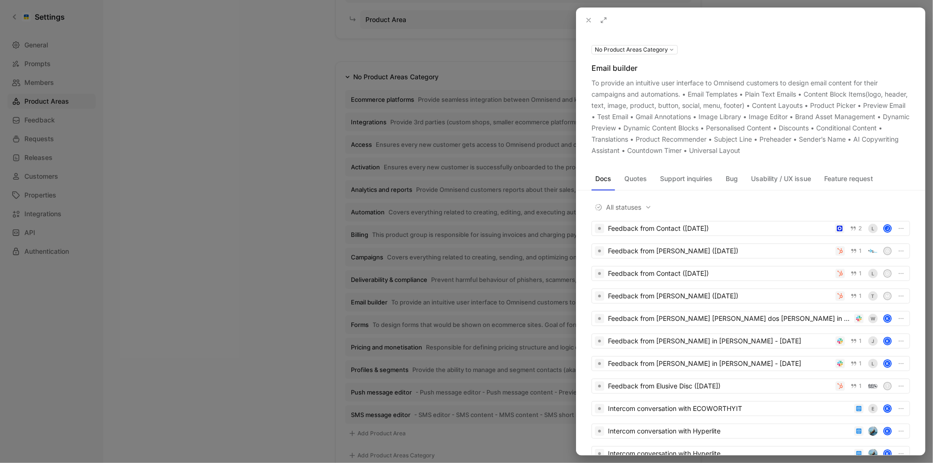
click at [0, 0] on icon at bounding box center [0, 0] width 0 height 0
click at [434, 321] on div at bounding box center [466, 231] width 933 height 463
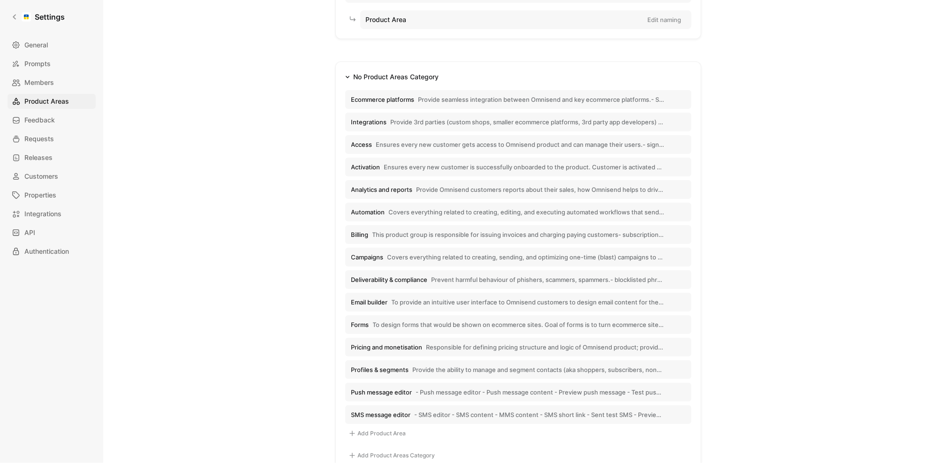
click at [399, 321] on span "To design forms that would be shown on ecommerce sites. Goal of forms is to tur…" at bounding box center [519, 324] width 292 height 8
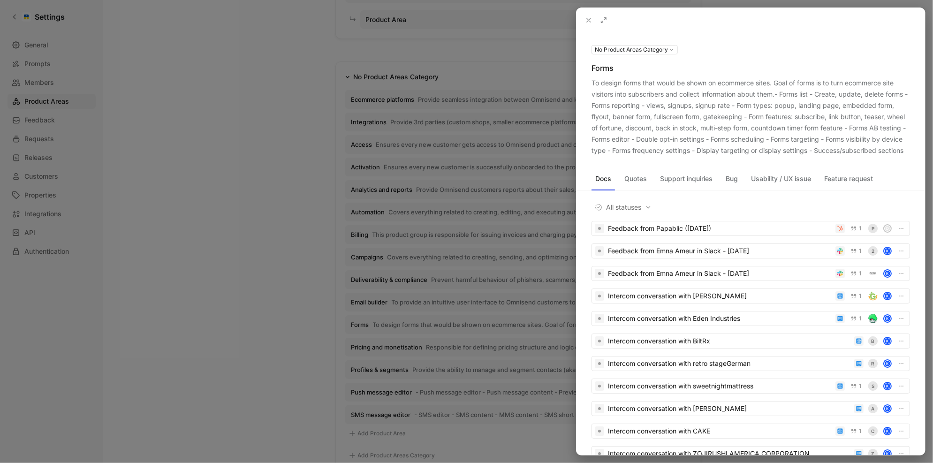
click at [740, 95] on div "To design forms that would be shown on ecommerce sites. Goal of forms is to tur…" at bounding box center [750, 116] width 318 height 79
click at [609, 156] on div "To design forms that would be shown on ecommerce sites. Goal of forms is to tur…" at bounding box center [750, 116] width 318 height 79
click at [0, 0] on icon at bounding box center [0, 0] width 0 height 0
click at [408, 288] on div at bounding box center [466, 231] width 933 height 463
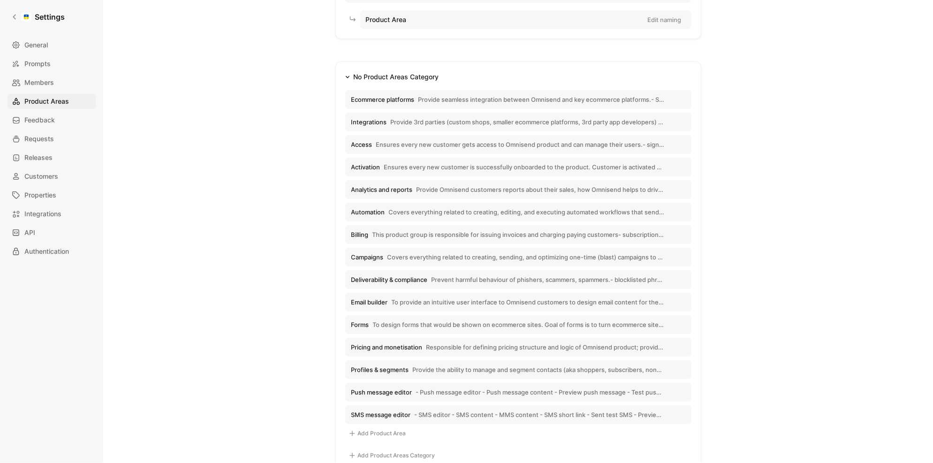
click at [412, 345] on span "Pricing and monetisation" at bounding box center [386, 347] width 71 height 8
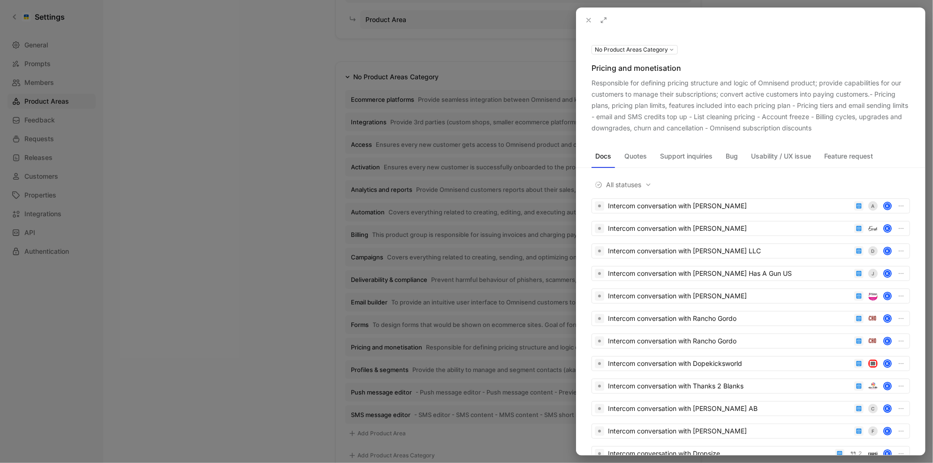
click at [804, 124] on div "Responsible for defining pricing structure and logic of Omnisend product; provi…" at bounding box center [750, 105] width 318 height 56
click at [0, 0] on icon at bounding box center [0, 0] width 0 height 0
click at [356, 361] on div at bounding box center [466, 231] width 933 height 463
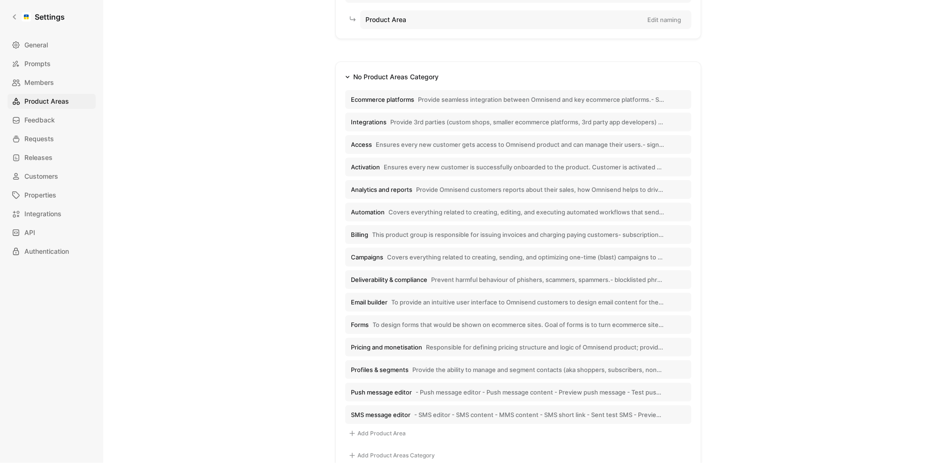
click at [394, 366] on span "Profiles & segments" at bounding box center [380, 369] width 58 height 8
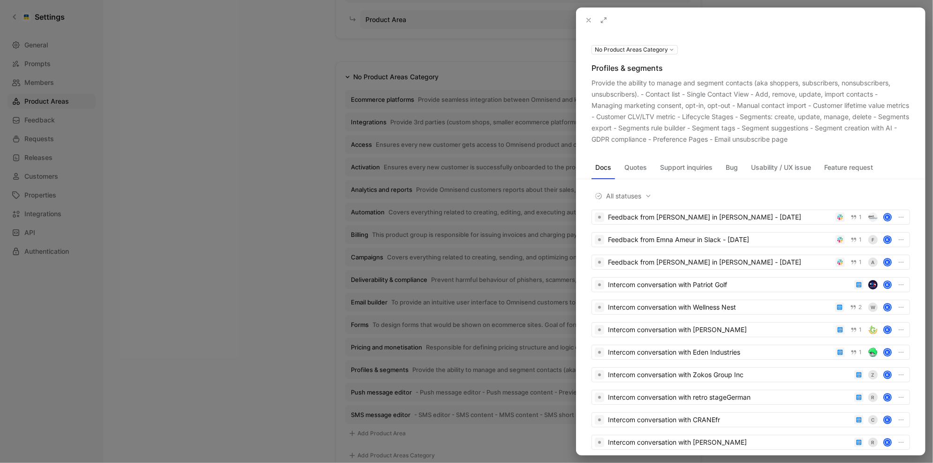
click at [0, 0] on icon at bounding box center [0, 0] width 0 height 0
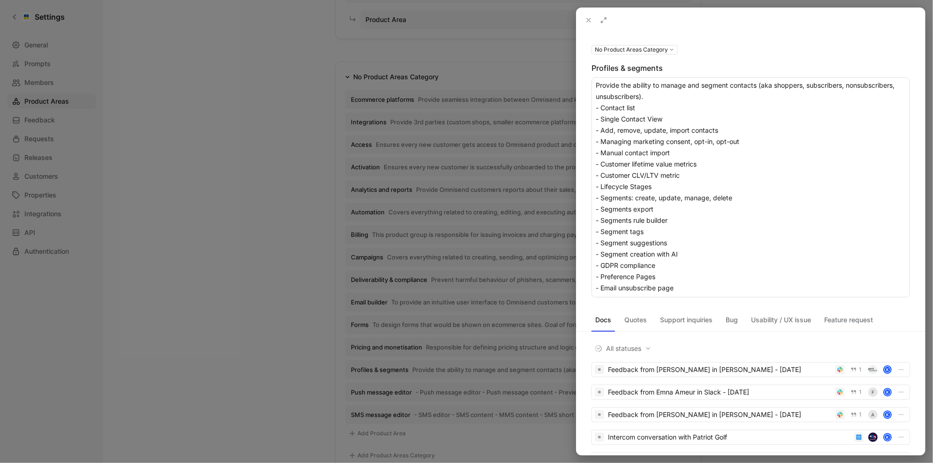
click at [749, 152] on textarea "Provide the ability to manage and segment contacts (aka shoppers, subscribers, …" at bounding box center [750, 187] width 318 height 220
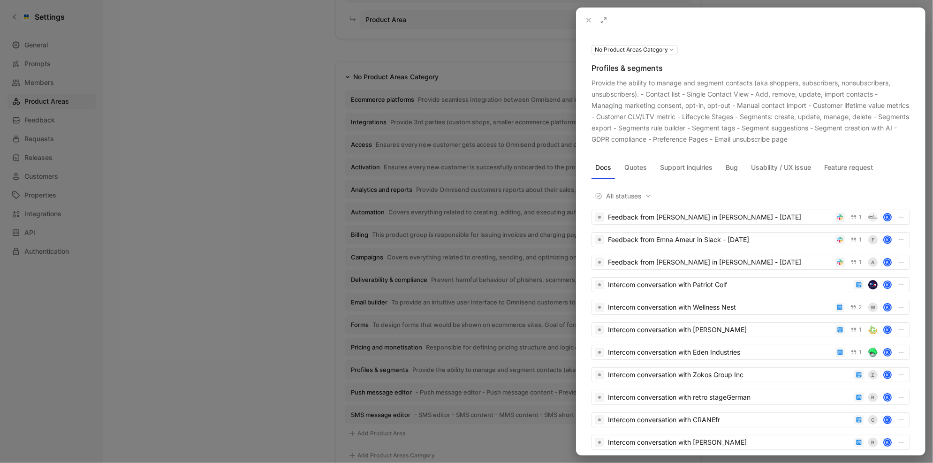
click at [400, 378] on div at bounding box center [466, 231] width 933 height 463
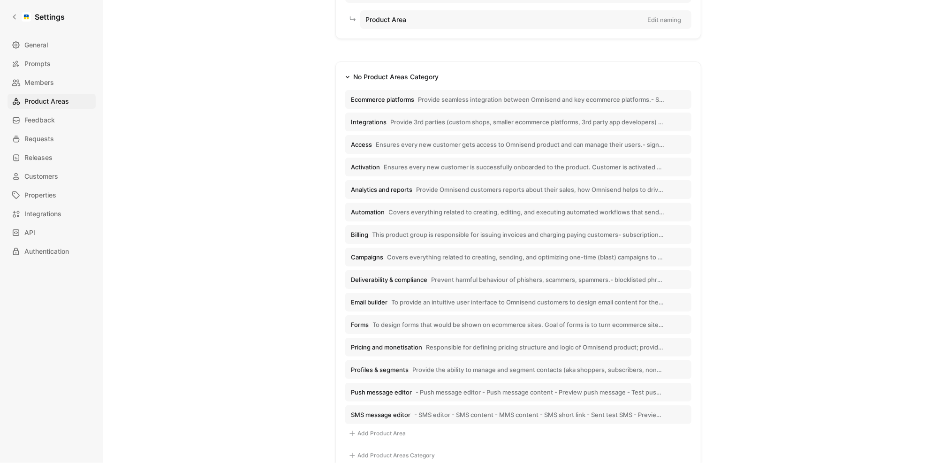
click at [403, 394] on span "Push message editor" at bounding box center [381, 392] width 61 height 8
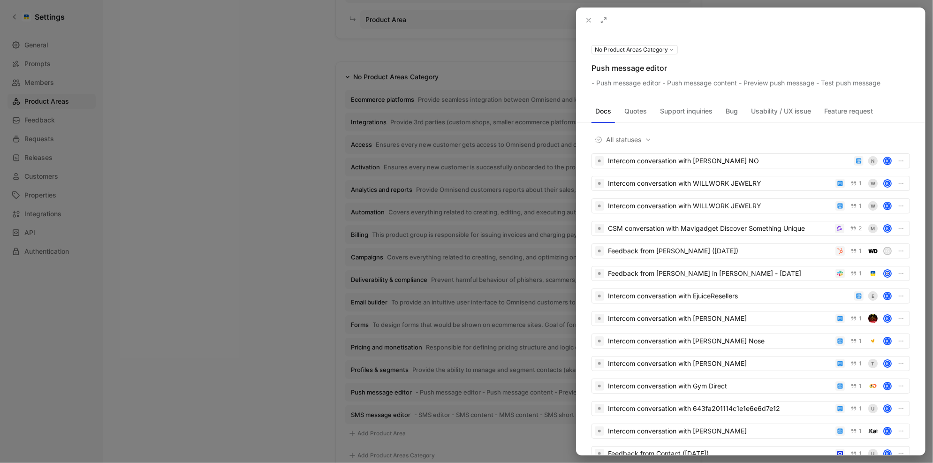
click at [0, 0] on icon at bounding box center [0, 0] width 0 height 0
click at [274, 363] on div at bounding box center [466, 231] width 933 height 463
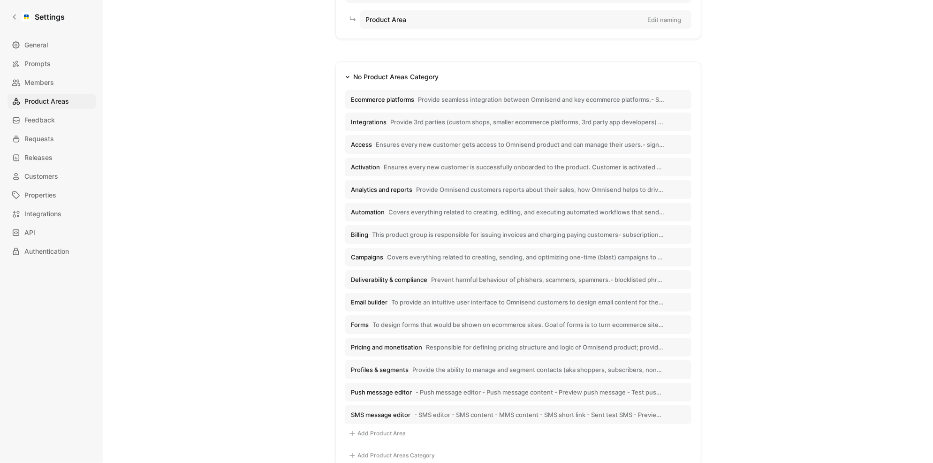
click at [392, 420] on button "SMS message editor - SMS editor - SMS content - MMS content - SMS short link - …" at bounding box center [518, 414] width 346 height 19
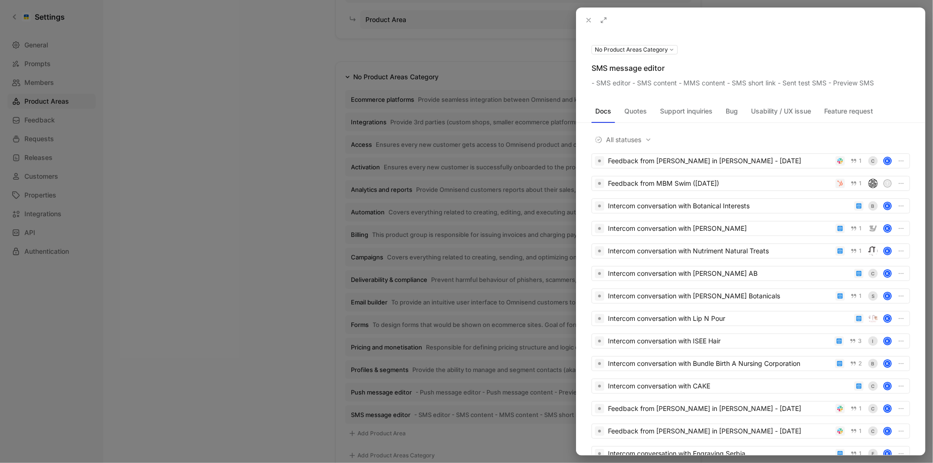
click at [0, 0] on icon at bounding box center [0, 0] width 0 height 0
